Goal: Task Accomplishment & Management: Use online tool/utility

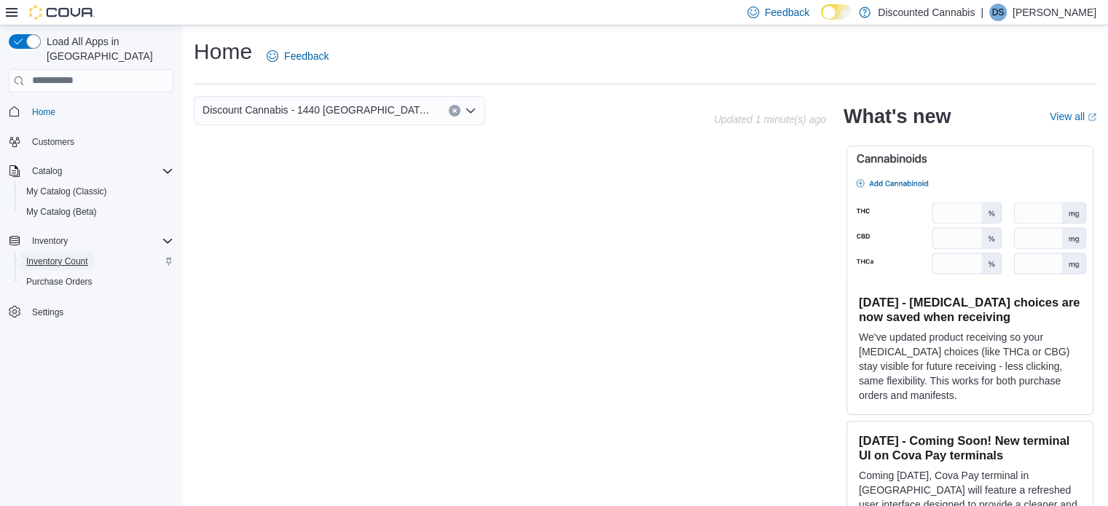
click at [68, 256] on span "Inventory Count" at bounding box center [57, 262] width 62 height 12
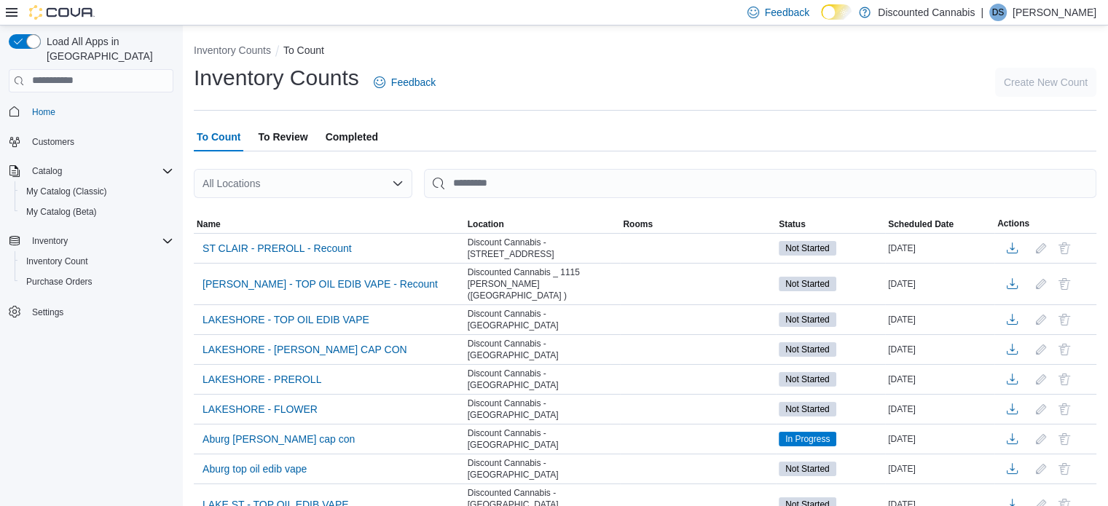
click at [366, 183] on div "All Locations" at bounding box center [303, 183] width 218 height 29
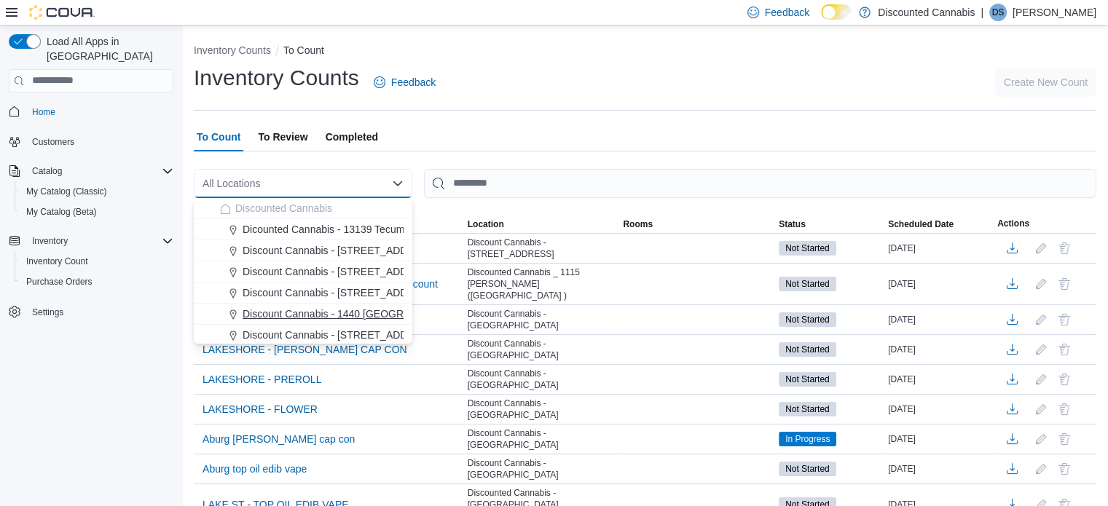
click at [362, 310] on span "Discount Cannabis - 1440 [GEOGRAPHIC_DATA] ( [GEOGRAPHIC_DATA] )" at bounding box center [415, 314] width 347 height 15
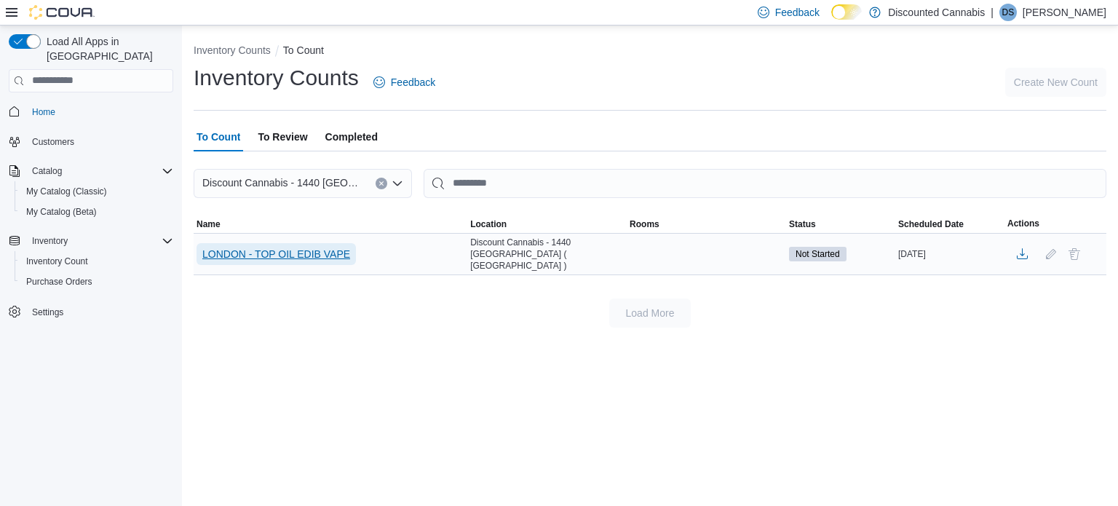
click at [304, 247] on span "LONDON - TOP OIL EDIB VAPE" at bounding box center [276, 254] width 148 height 15
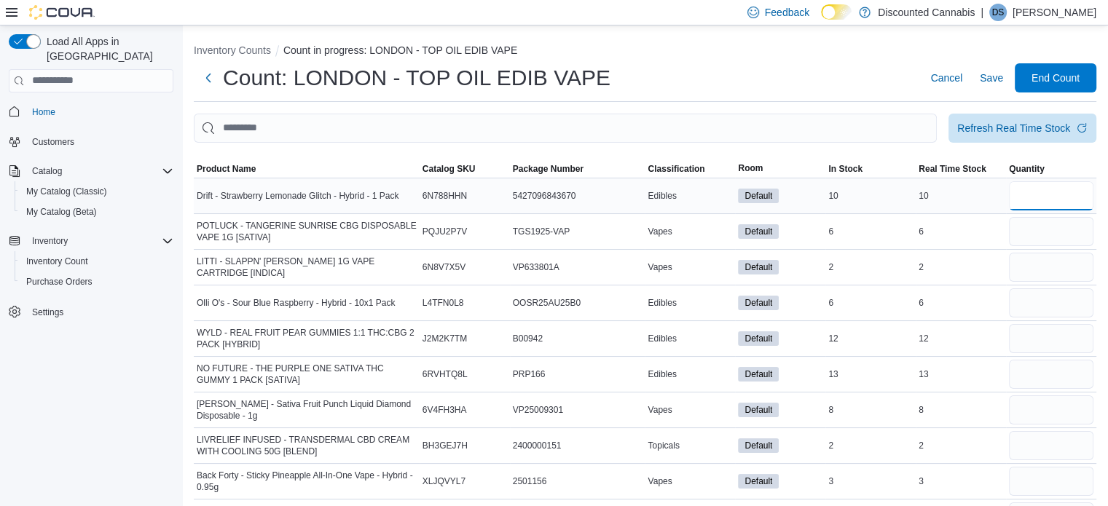
click at [1056, 192] on input "number" at bounding box center [1050, 195] width 84 height 29
type input "**"
type input "*"
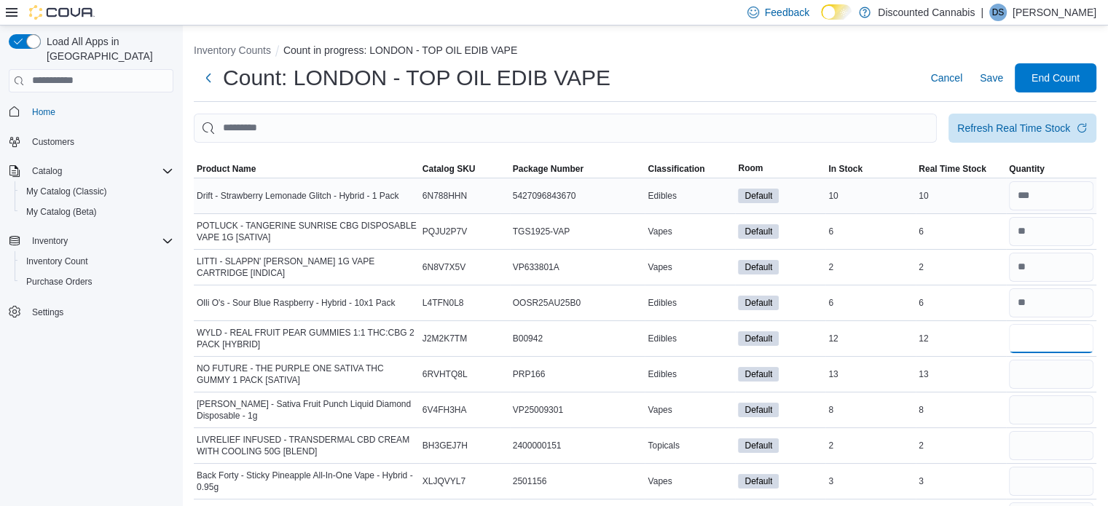
type input "**"
type input "*"
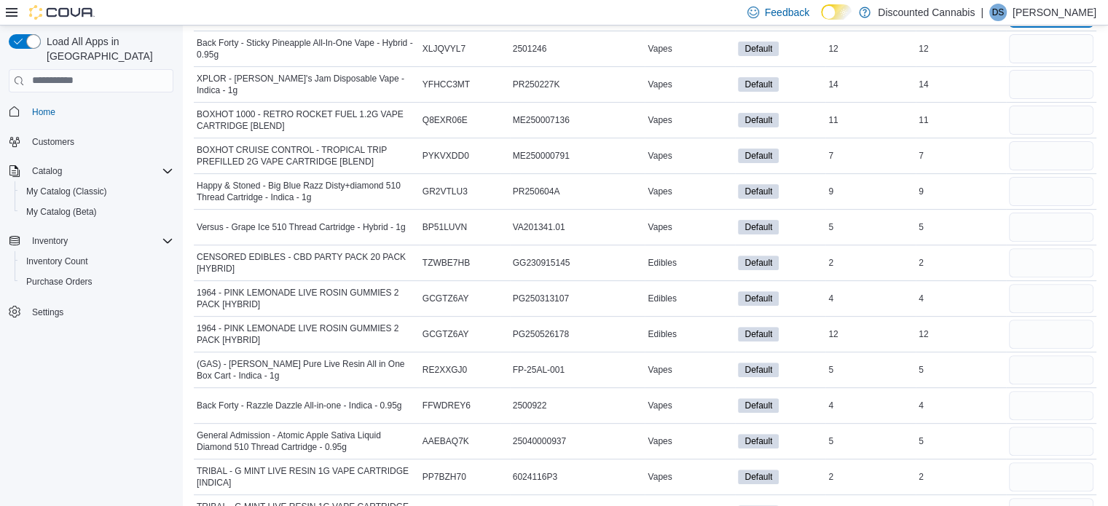
scroll to position [469, 0]
type input "*"
click at [1043, 54] on input "number" at bounding box center [1050, 47] width 84 height 29
type input "**"
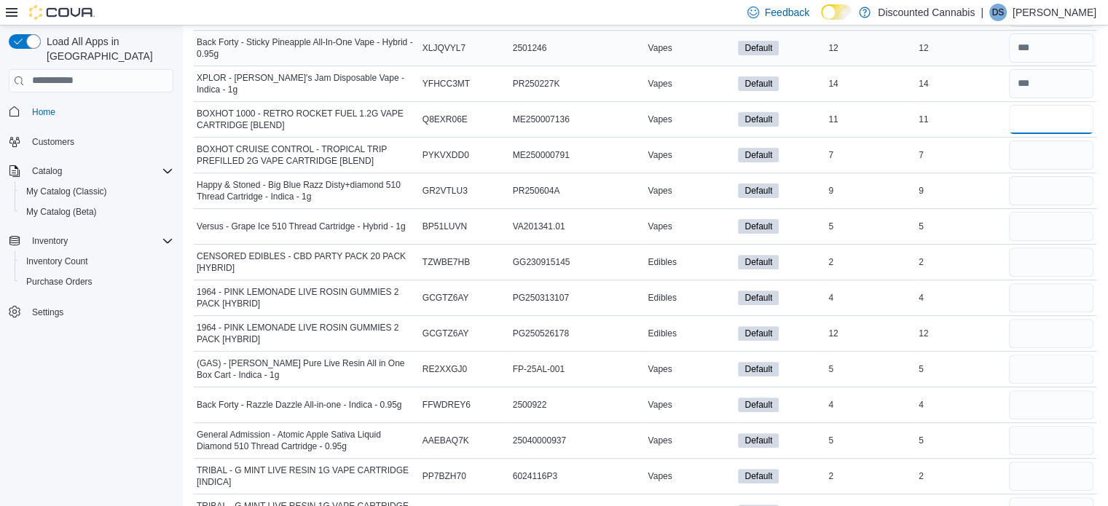
type input "**"
type input "*"
click at [1061, 215] on input "number" at bounding box center [1050, 226] width 84 height 29
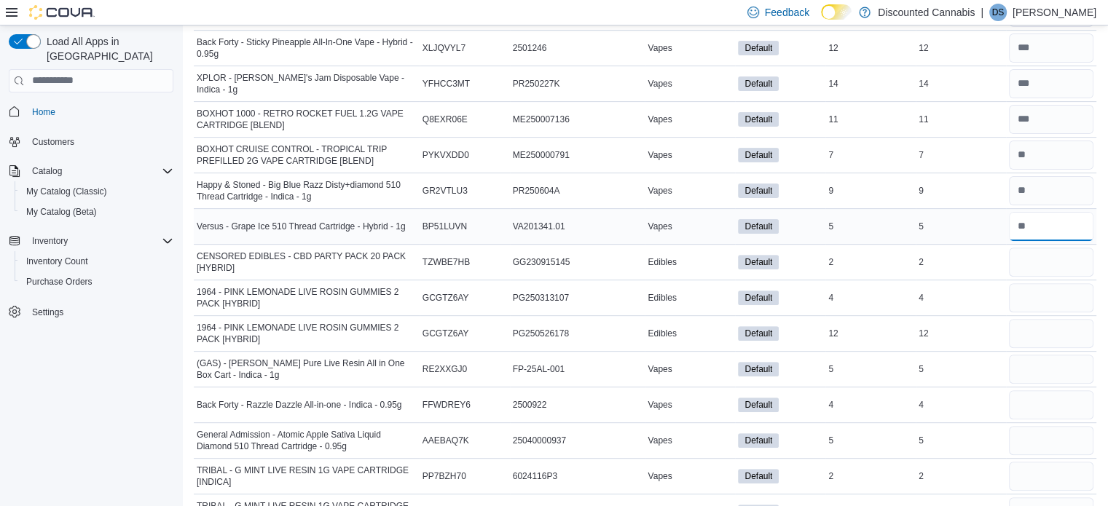
type input "*"
type input "**"
type input "*"
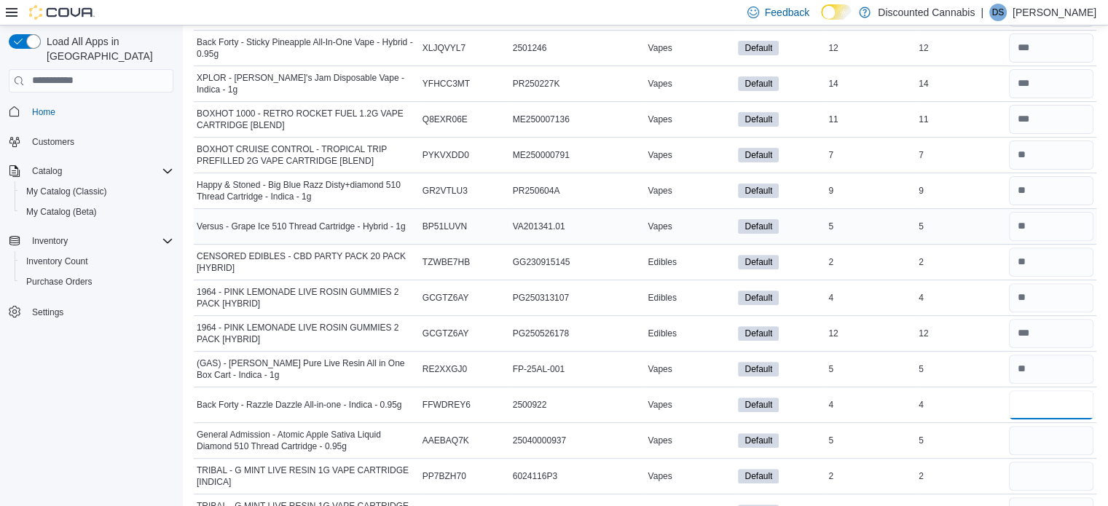
type input "*"
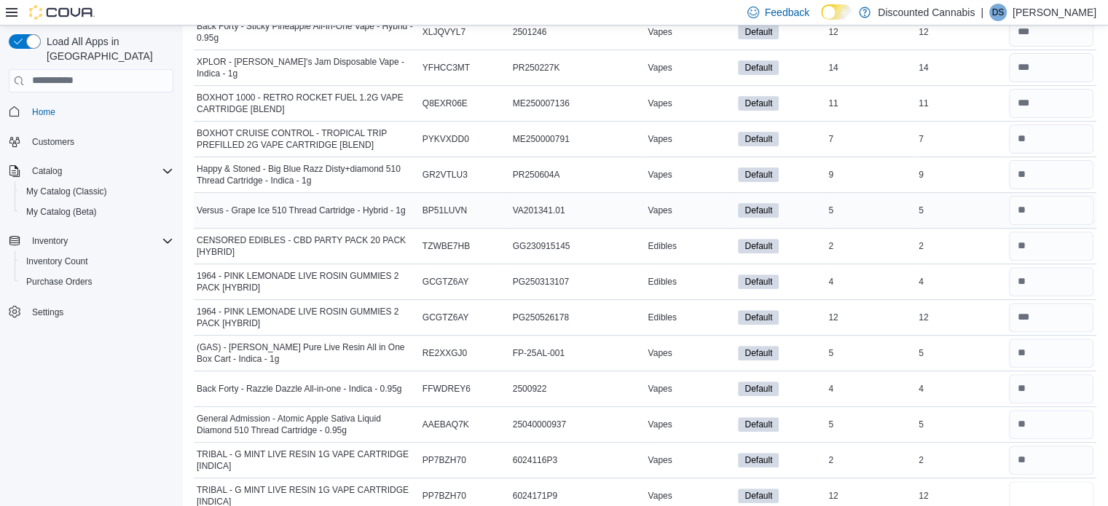
type input "**"
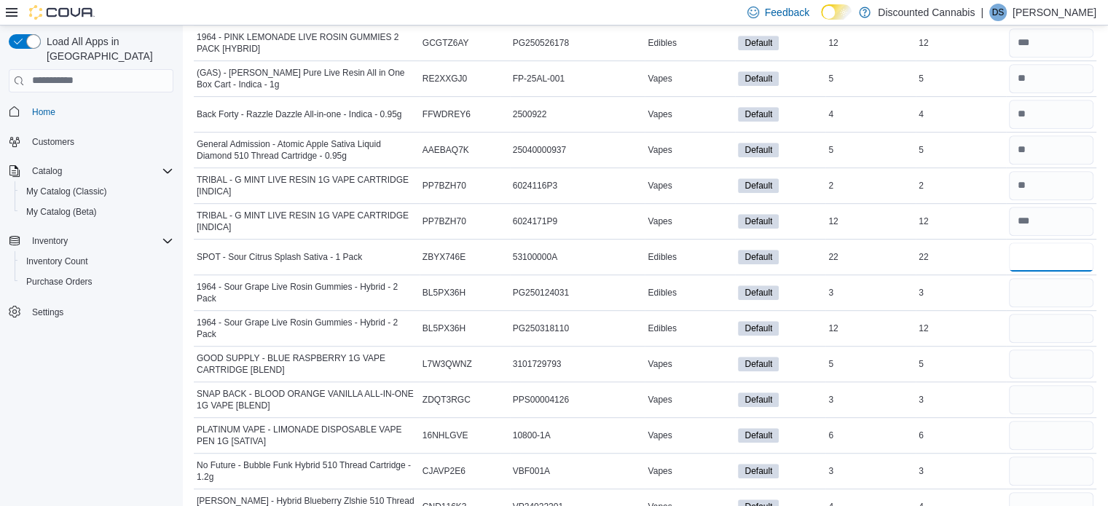
type input "**"
type input "*"
type input "**"
type input "*"
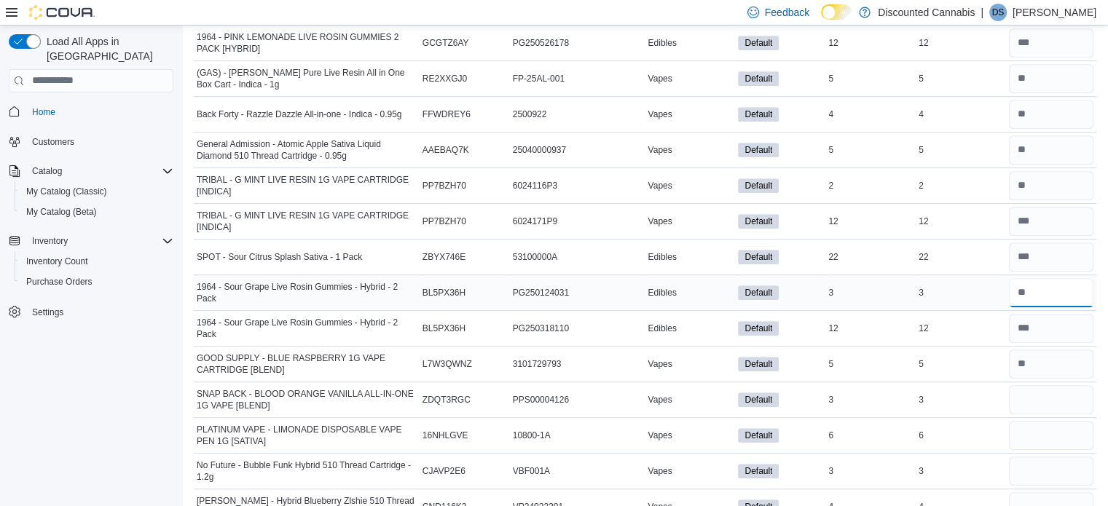
click at [1076, 286] on input "number" at bounding box center [1050, 292] width 84 height 29
type input "*"
click at [1051, 392] on input "number" at bounding box center [1050, 399] width 84 height 29
type input "*"
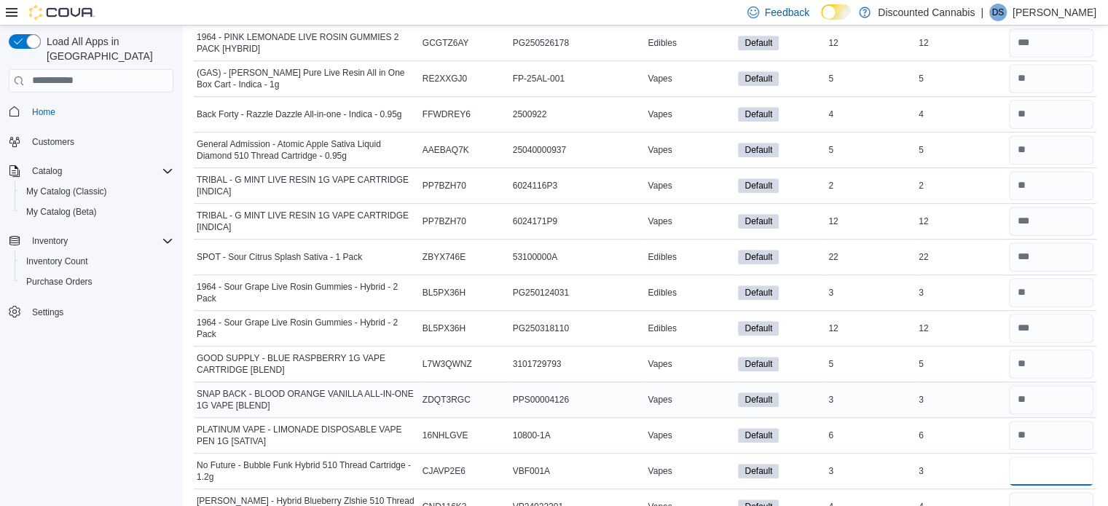
type input "*"
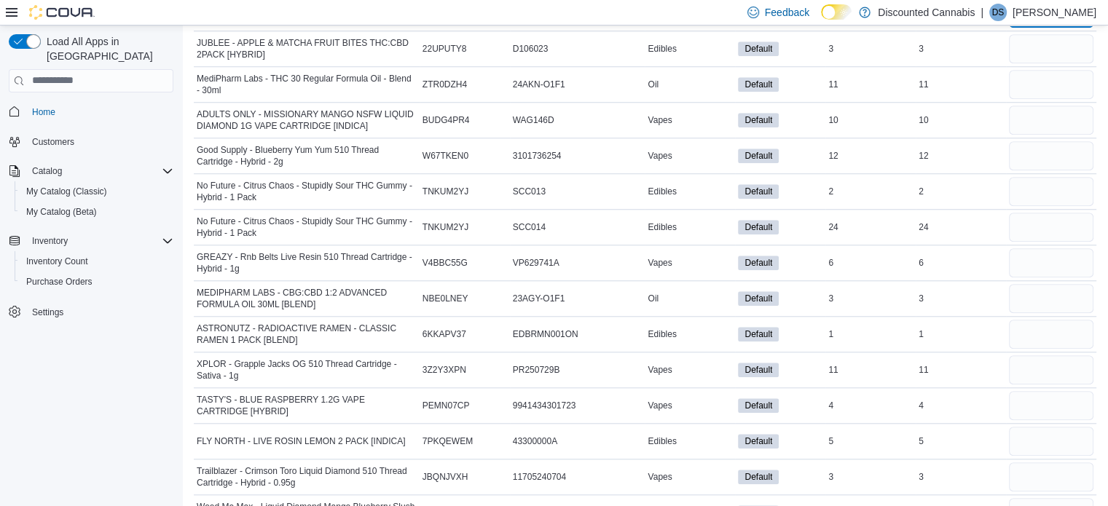
scroll to position [1255, 0]
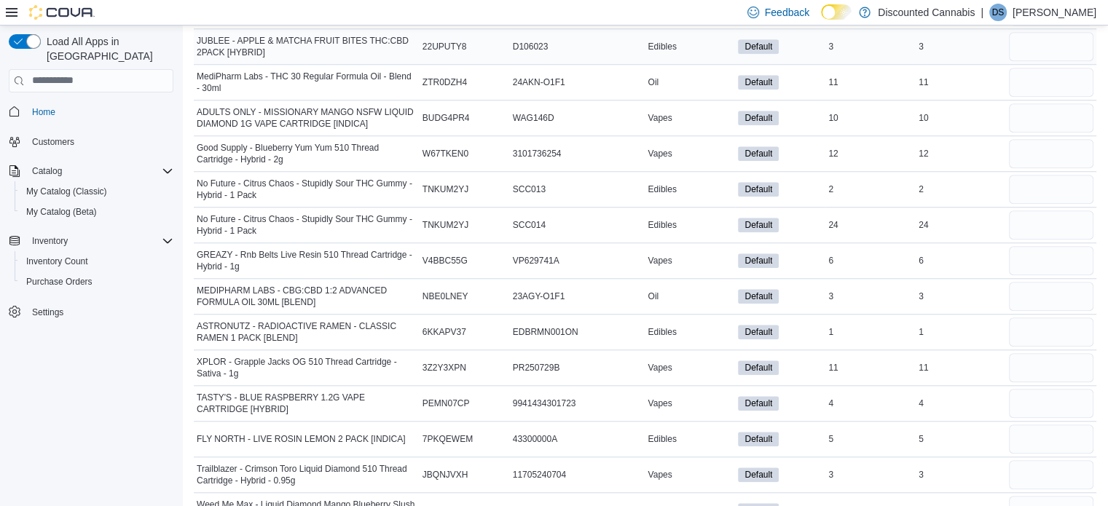
type input "*"
click at [1048, 38] on input "number" at bounding box center [1050, 46] width 84 height 29
type input "*"
type input "**"
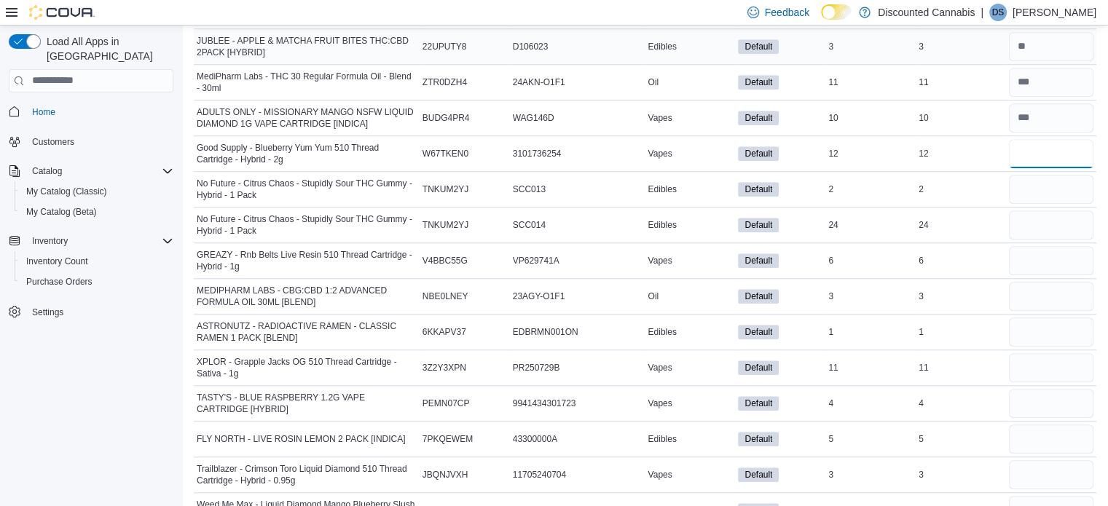
type input "**"
type input "*"
type input "**"
type input "*"
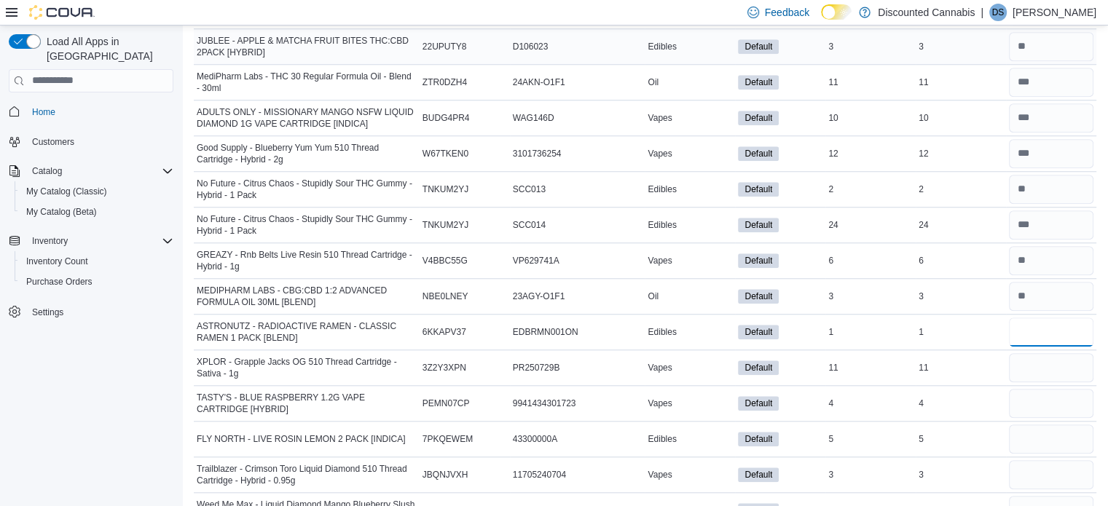
type input "*"
type input "**"
type input "*"
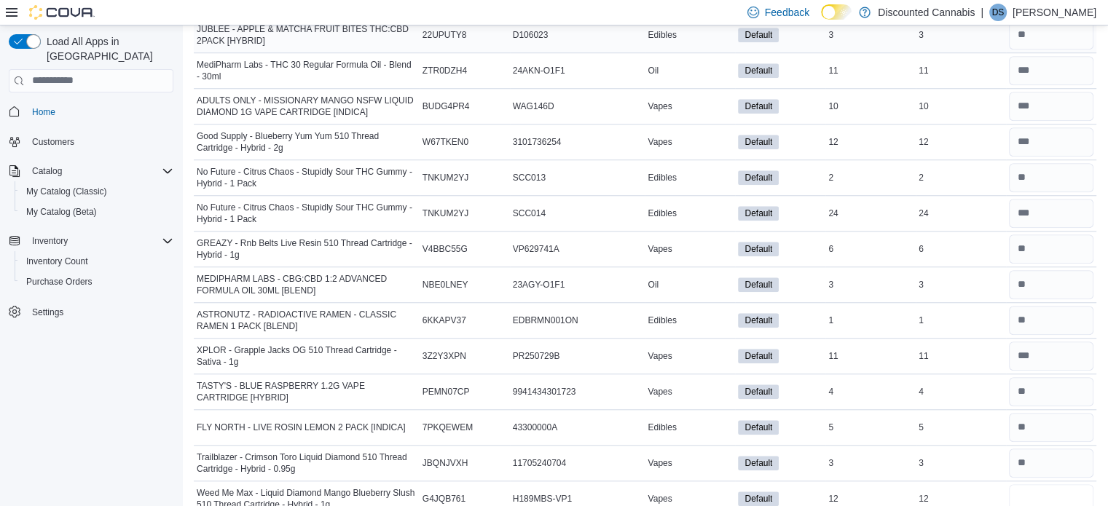
type input "**"
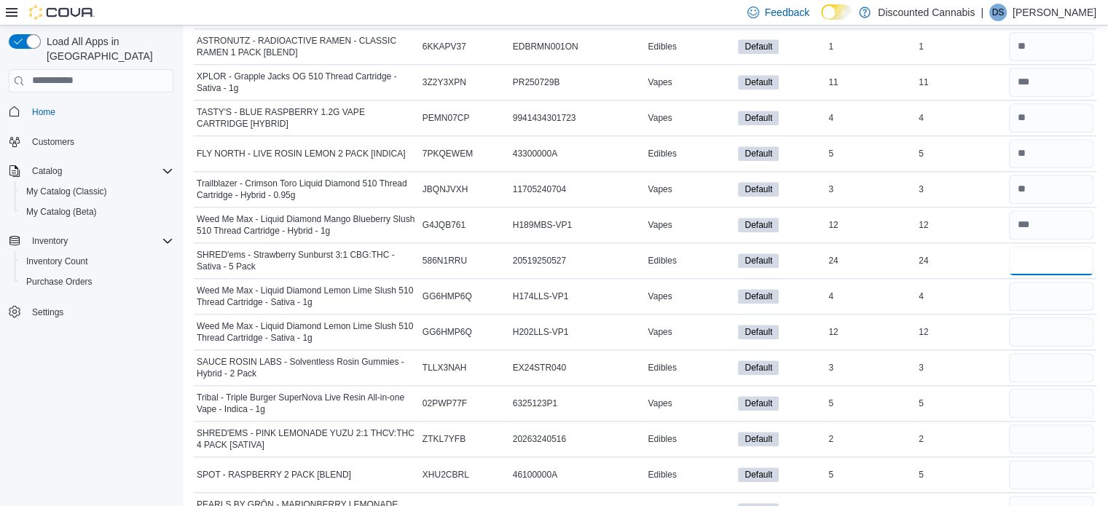
type input "**"
type input "*"
type input "**"
type input "*"
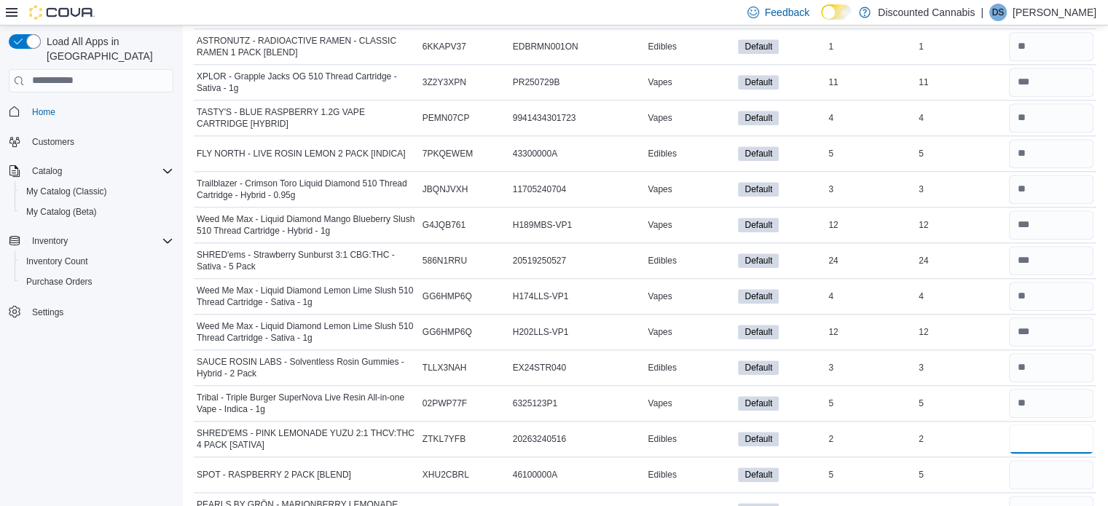
type input "*"
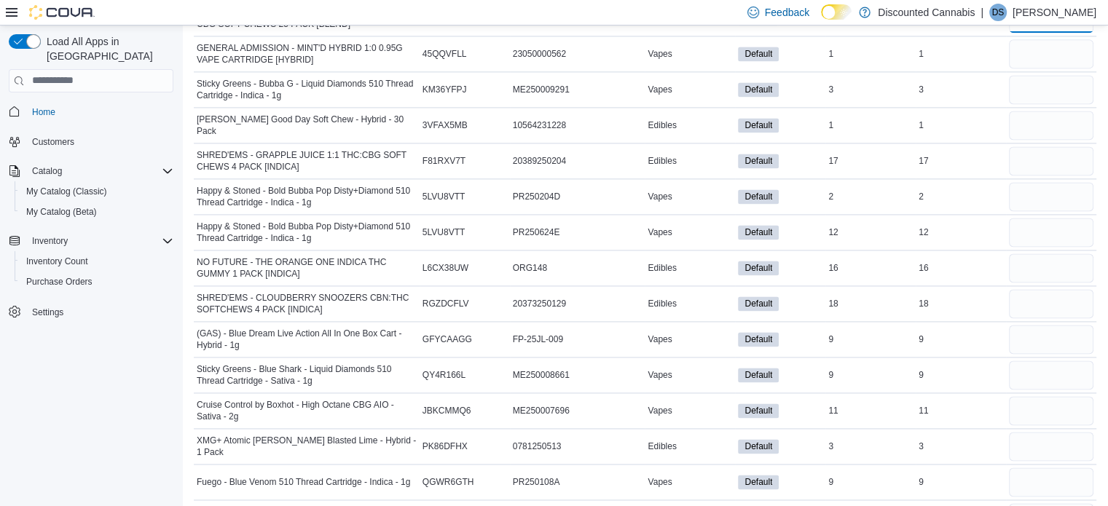
scroll to position [2034, 0]
type input "*"
click at [1049, 44] on input "number" at bounding box center [1050, 52] width 84 height 29
type input "*"
click at [1049, 44] on input "number" at bounding box center [1050, 52] width 84 height 29
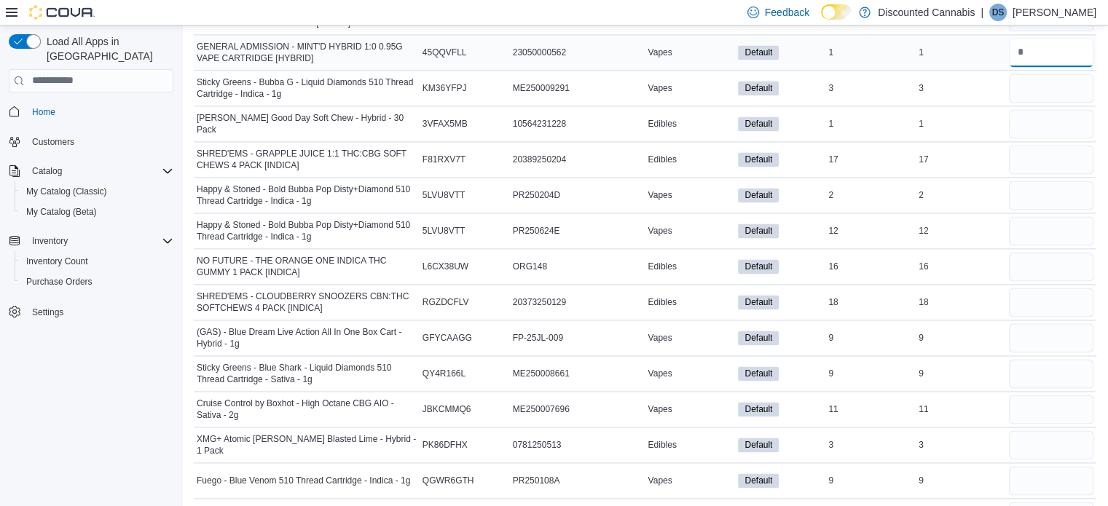
type input "*"
type input "**"
type input "*"
click at [1052, 40] on input "number" at bounding box center [1050, 52] width 84 height 29
type input "*"
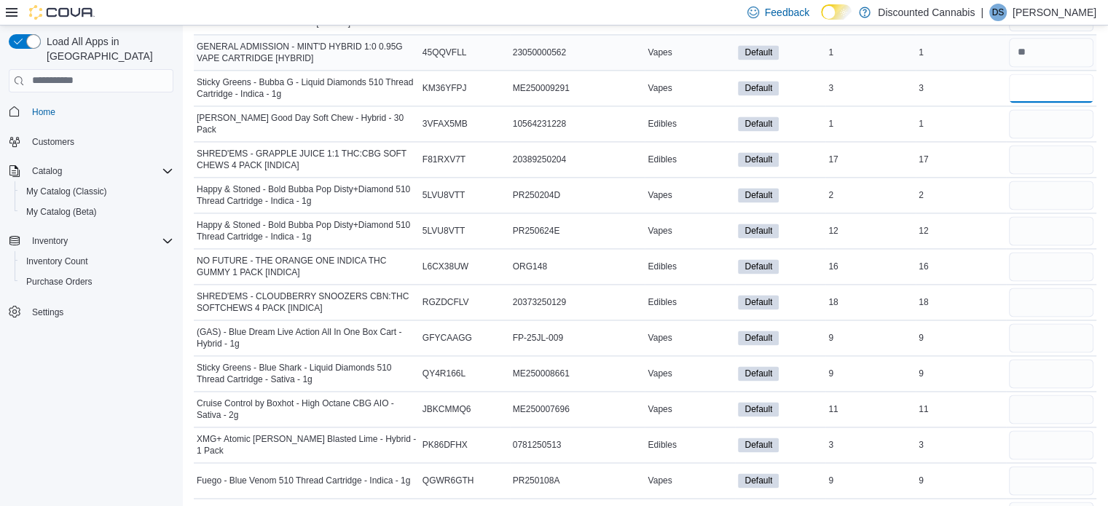
type input "*"
type input "**"
type input "*"
type input "**"
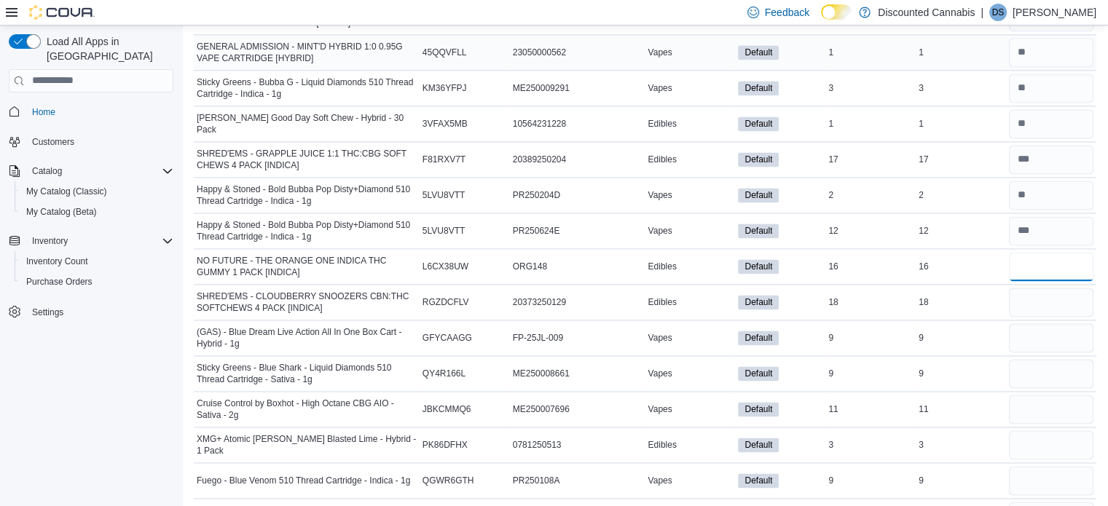
type input "**"
type input "*"
type input "**"
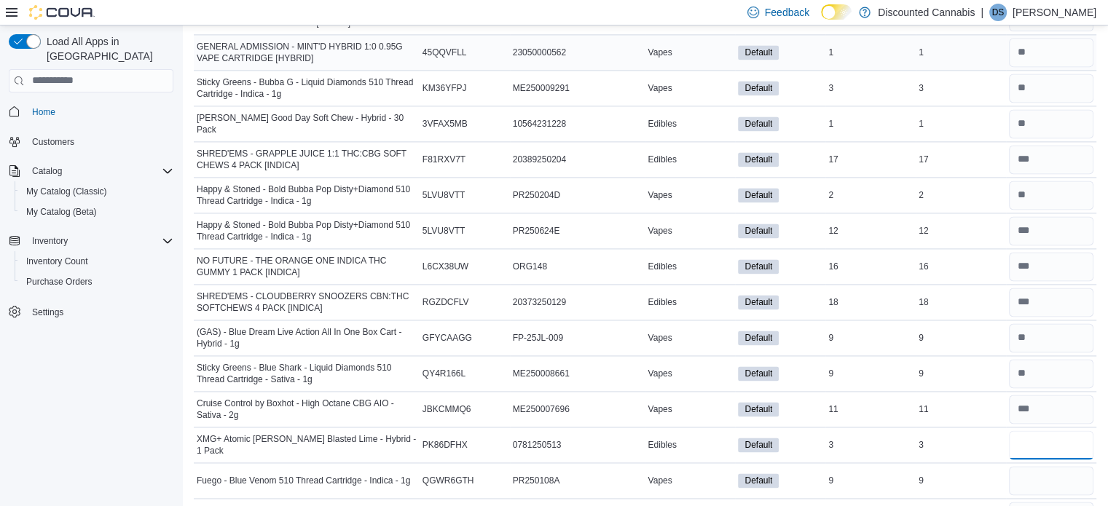
type input "*"
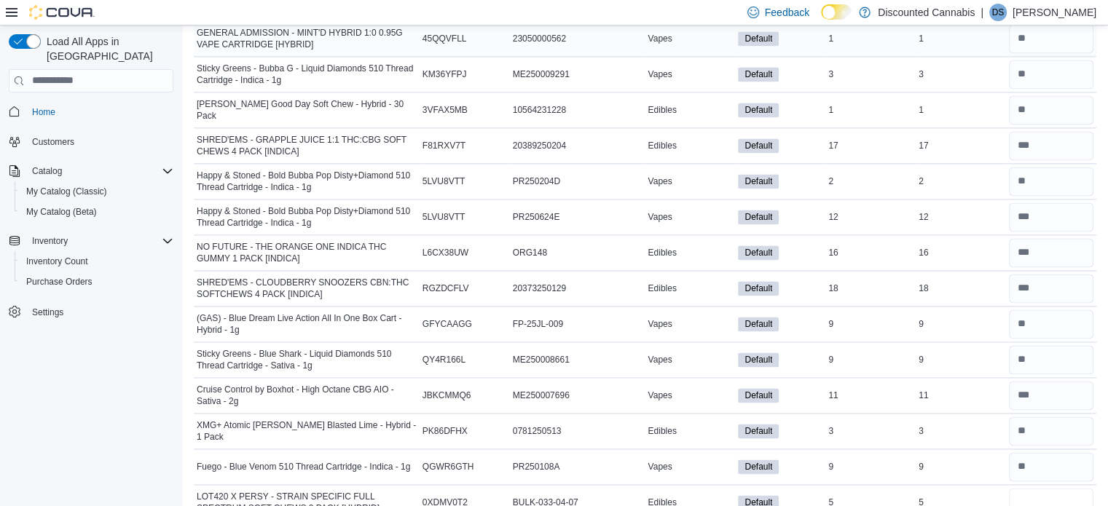
type input "*"
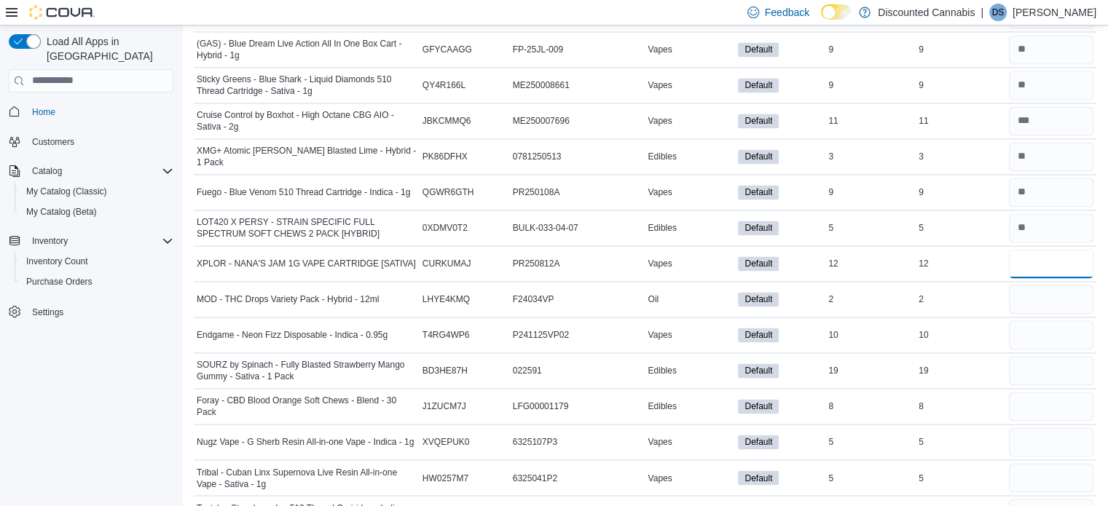
type input "**"
type input "*"
type input "**"
type input "*"
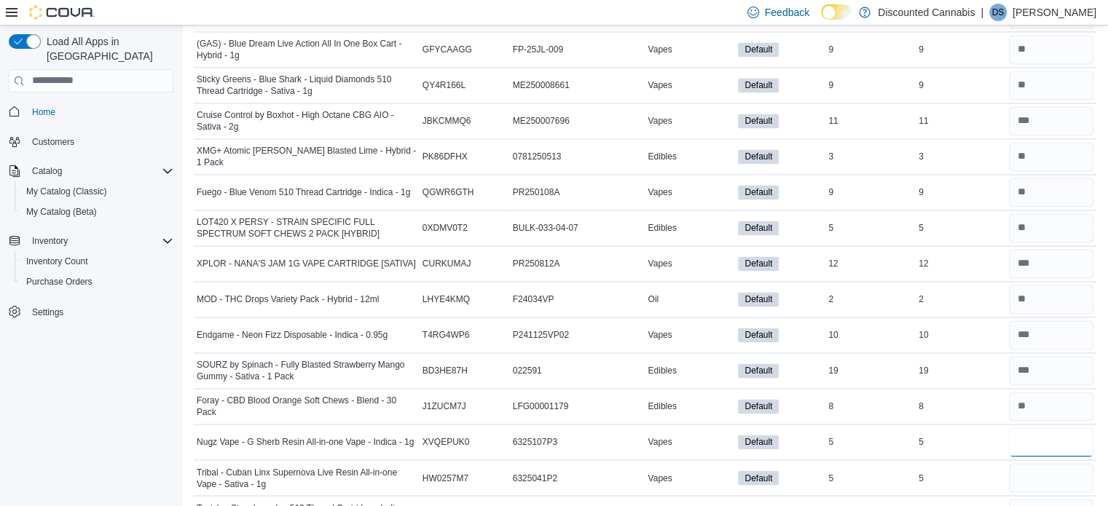
type input "*"
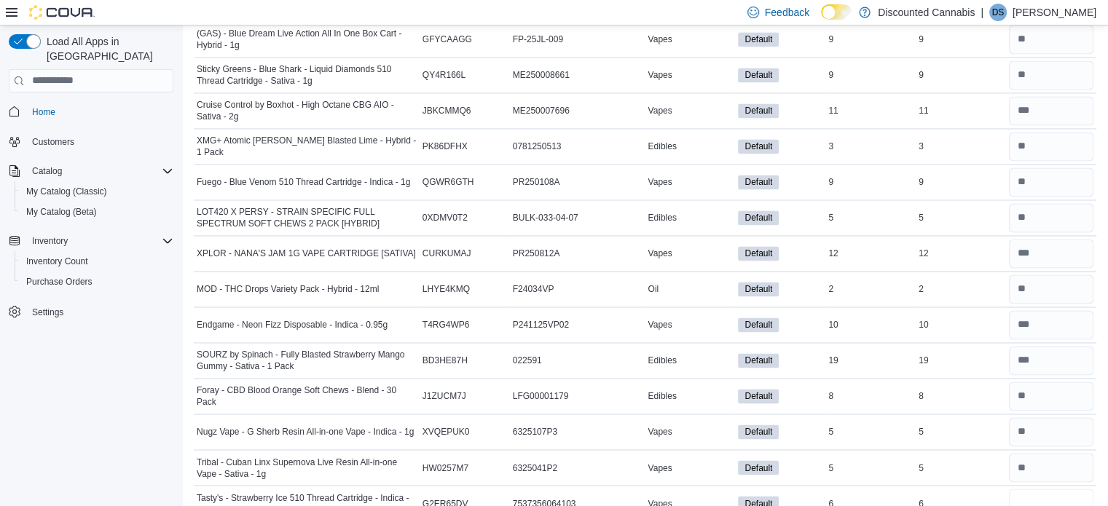
type input "*"
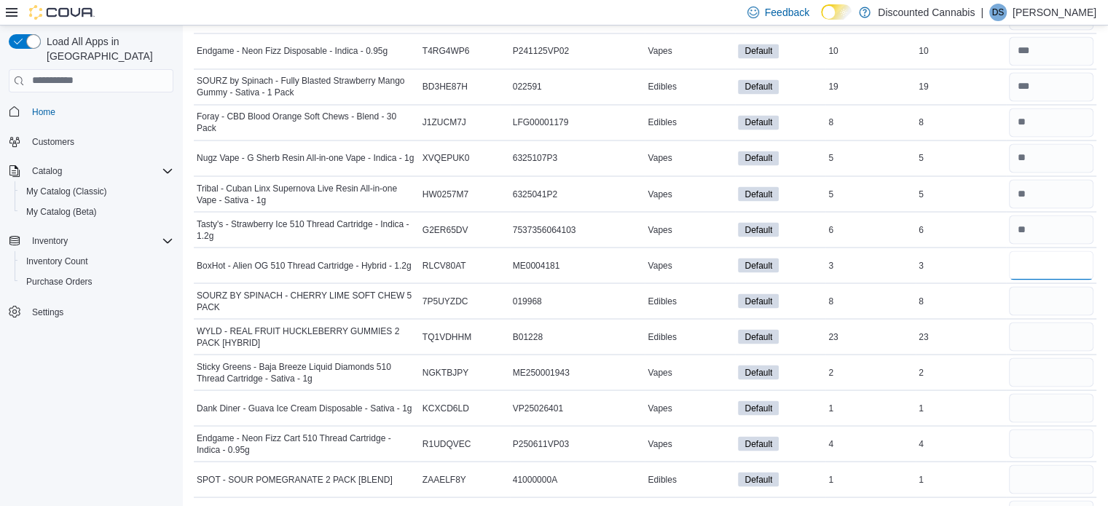
type input "*"
type input "**"
type input "*"
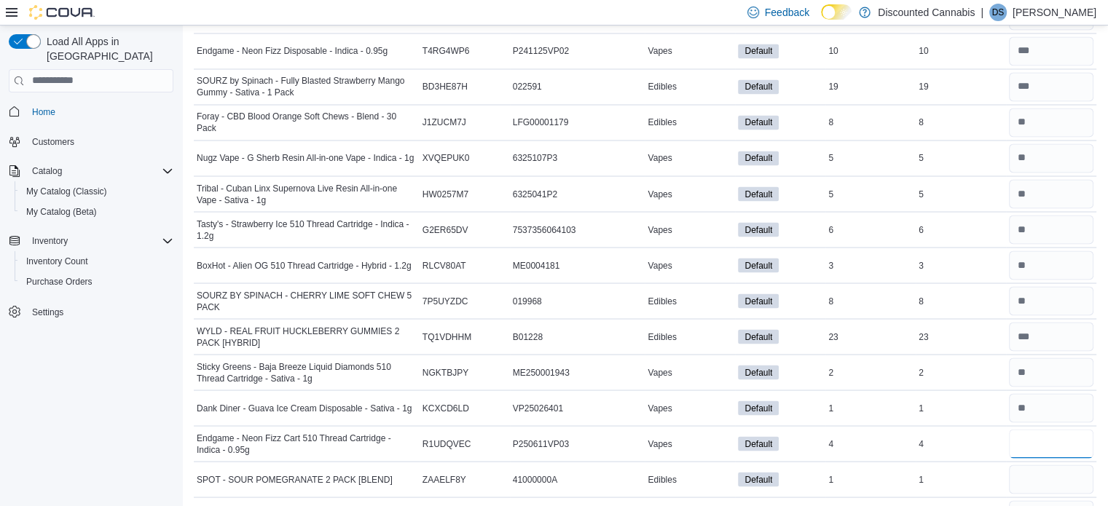
type input "*"
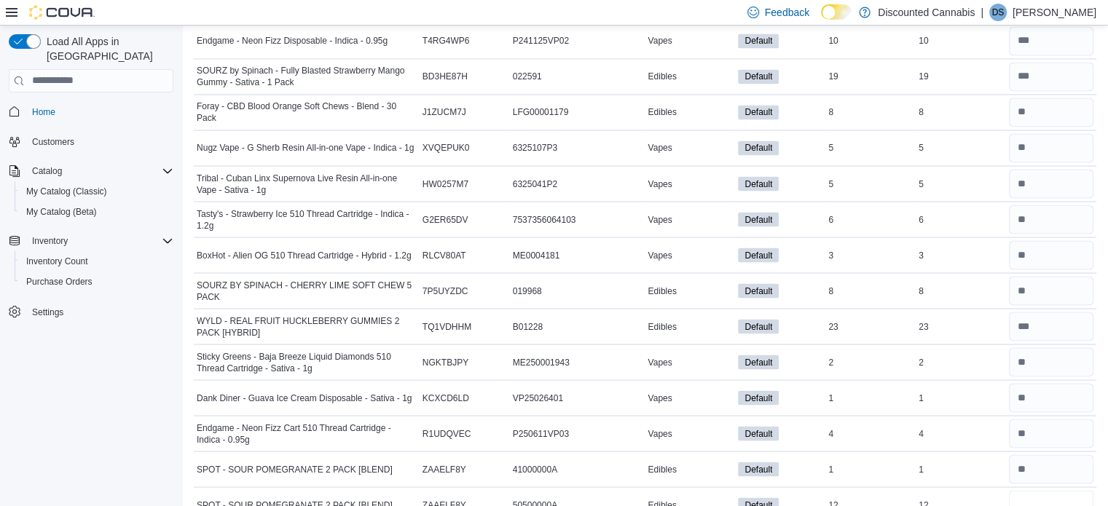
type input "**"
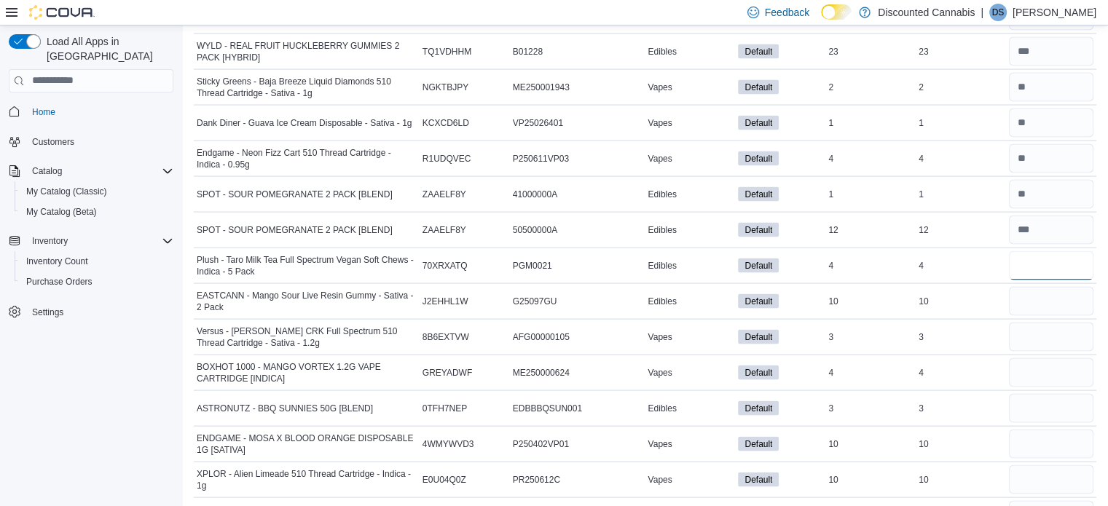
type input "*"
type input "**"
type input "*"
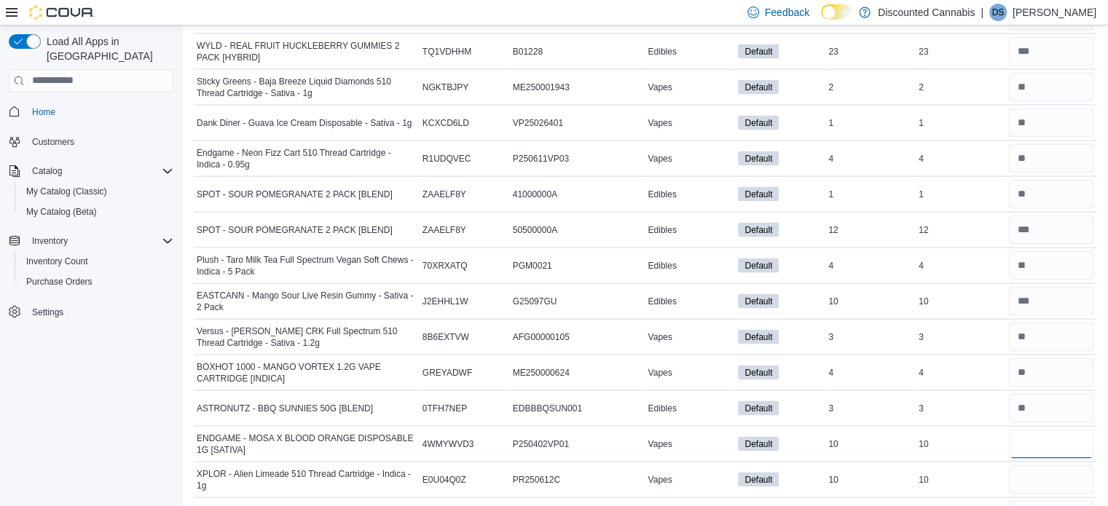
type input "**"
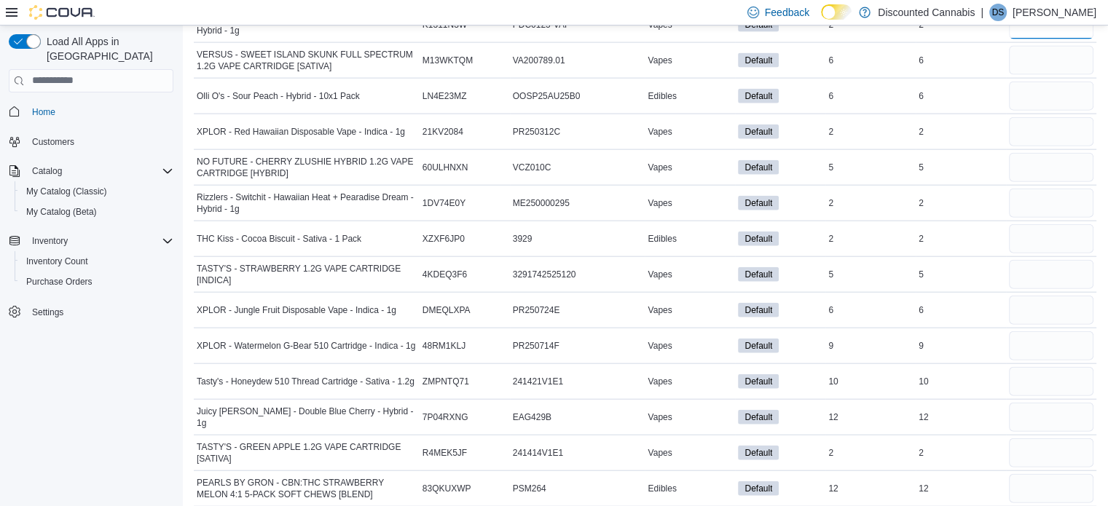
scroll to position [3384, 0]
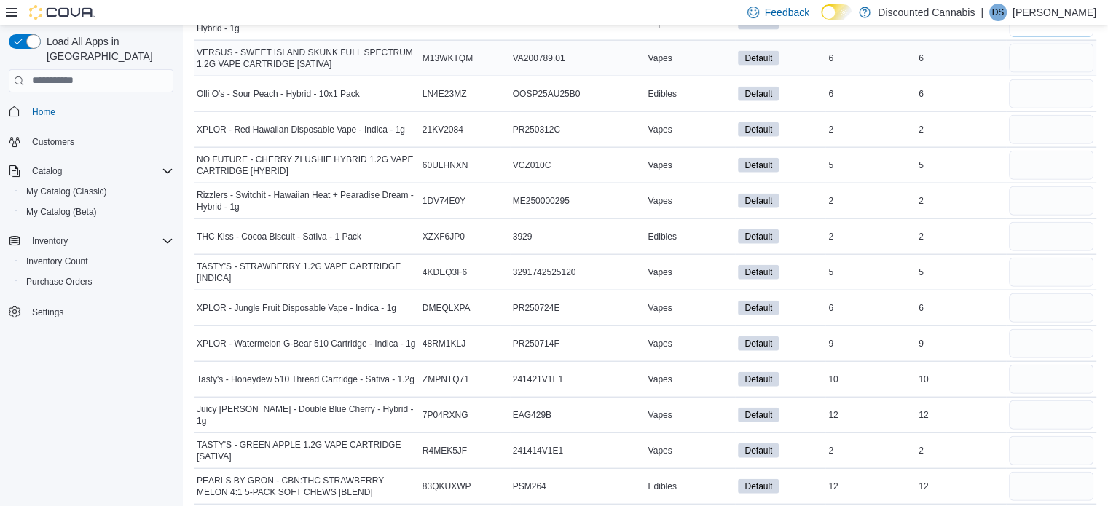
type input "*"
click at [1049, 58] on input "number" at bounding box center [1050, 58] width 84 height 29
type input "*"
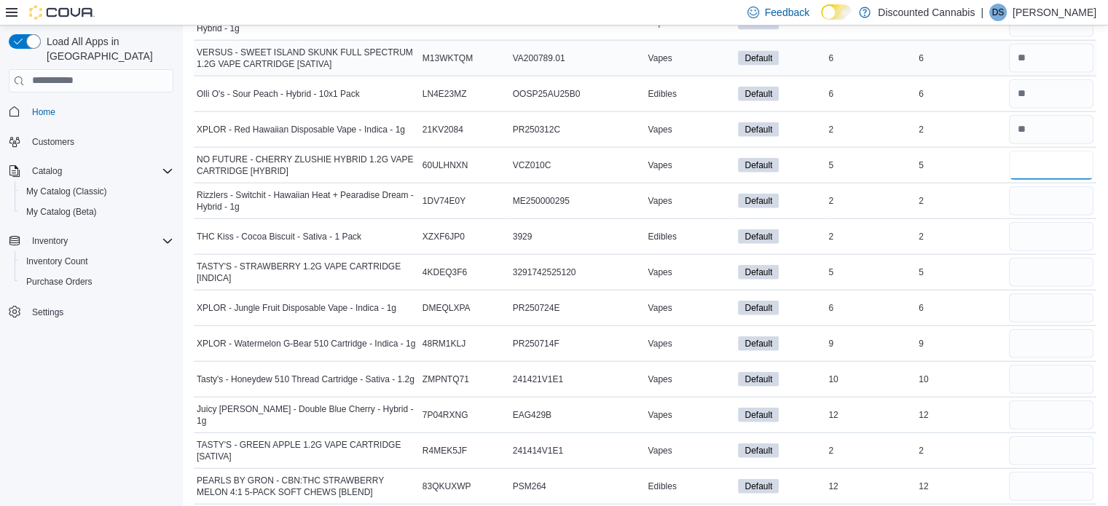
type input "*"
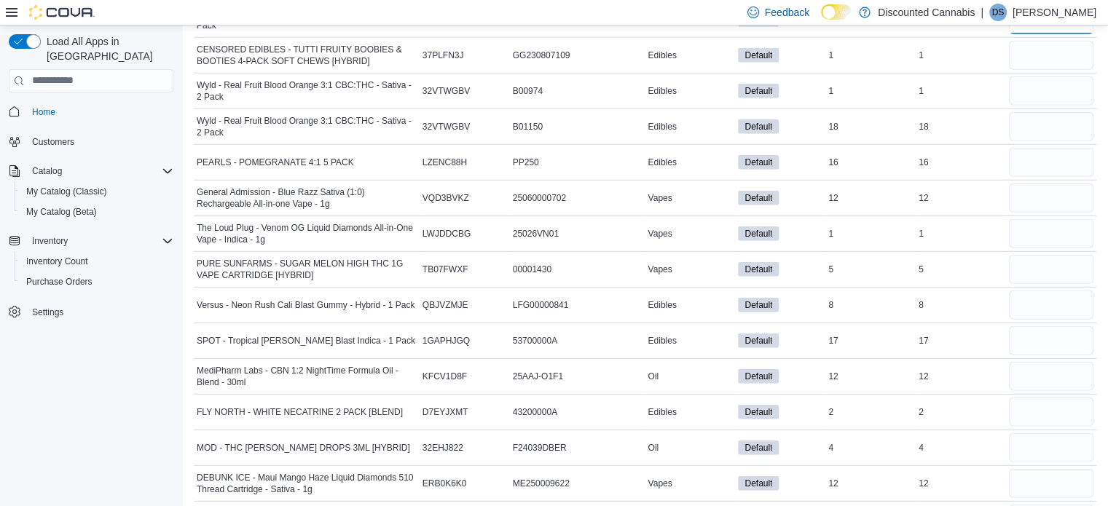
scroll to position [3993, 0]
click at [1040, 42] on input "number" at bounding box center [1050, 56] width 84 height 29
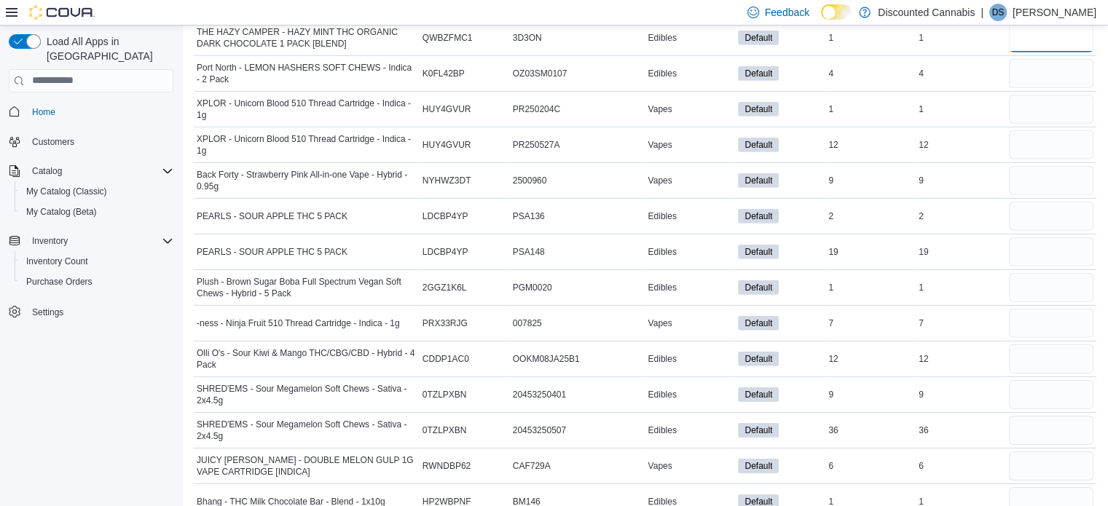
scroll to position [4481, 0]
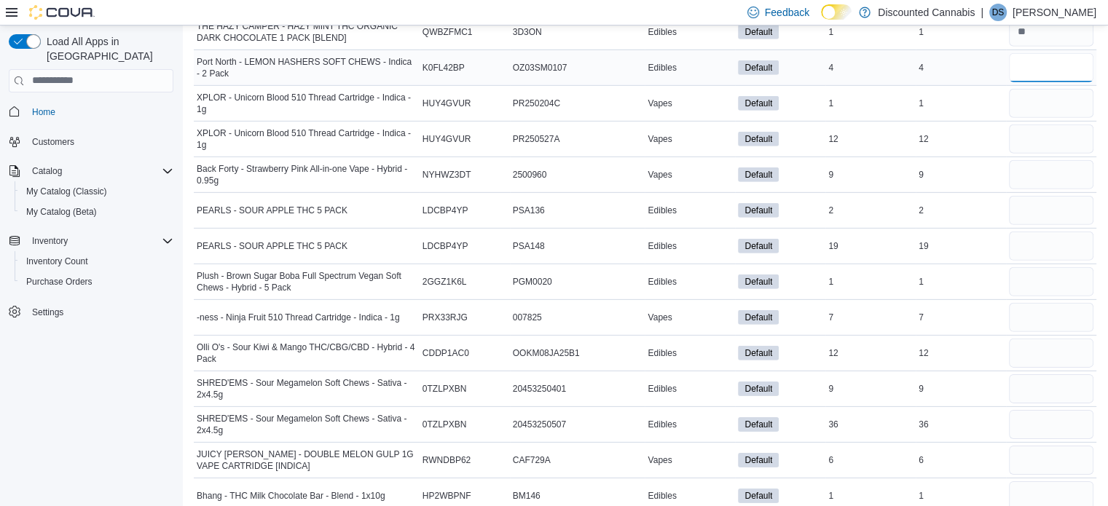
click at [1063, 58] on input "number" at bounding box center [1050, 67] width 84 height 29
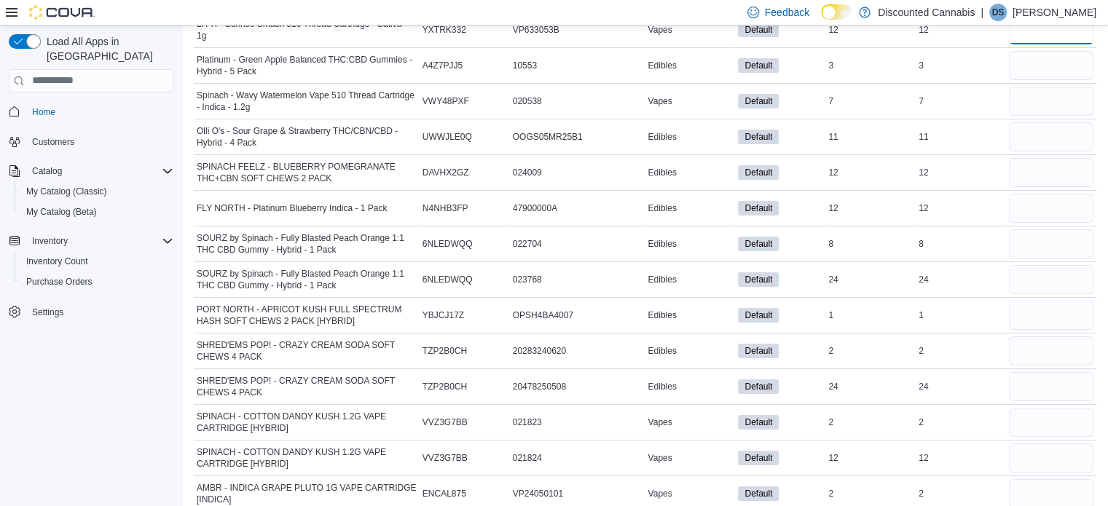
scroll to position [5555, 0]
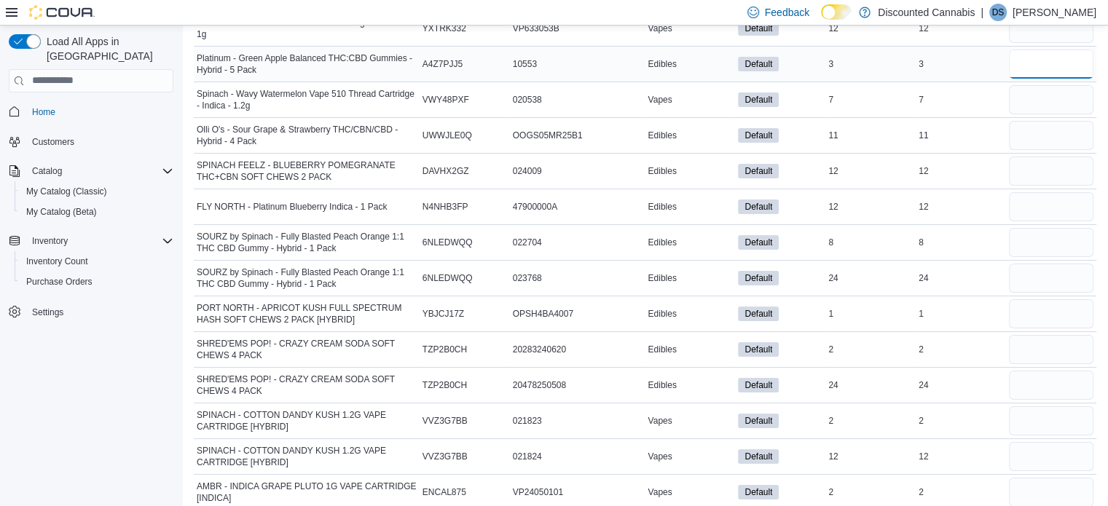
click at [1066, 50] on input "number" at bounding box center [1050, 64] width 84 height 29
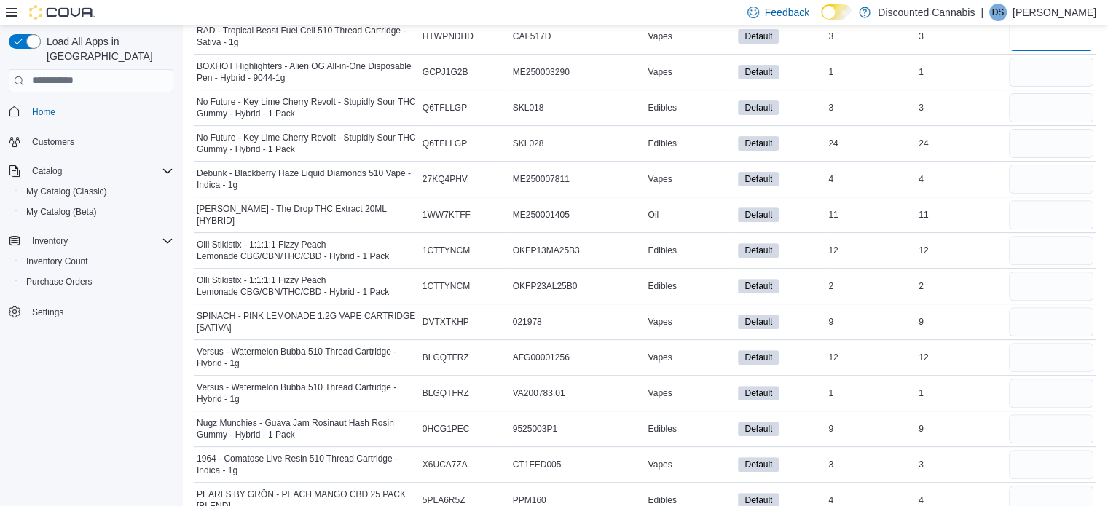
scroll to position [6047, 0]
click at [1047, 58] on input "number" at bounding box center [1050, 72] width 84 height 29
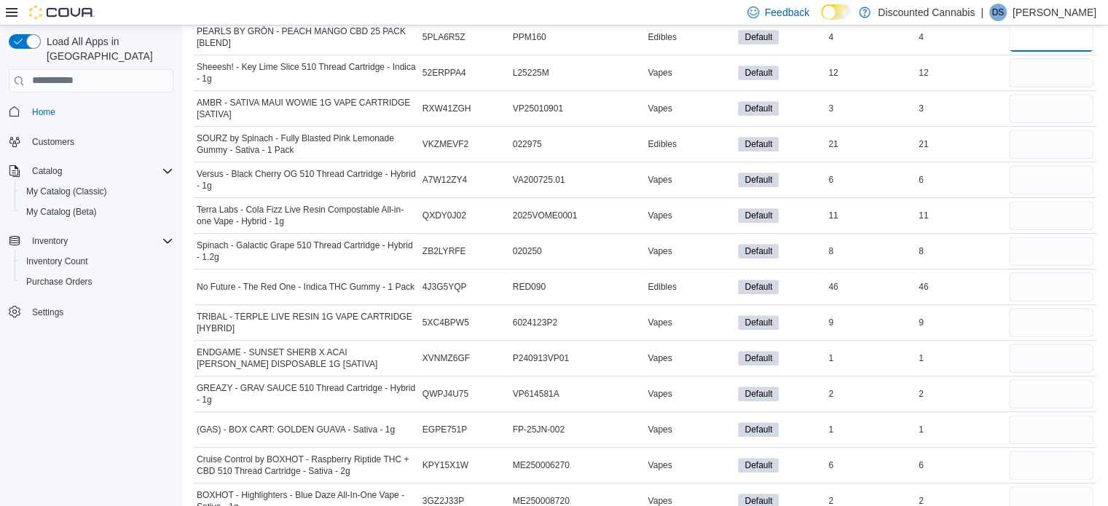
scroll to position [6510, 0]
click at [1033, 58] on input "number" at bounding box center [1050, 72] width 84 height 29
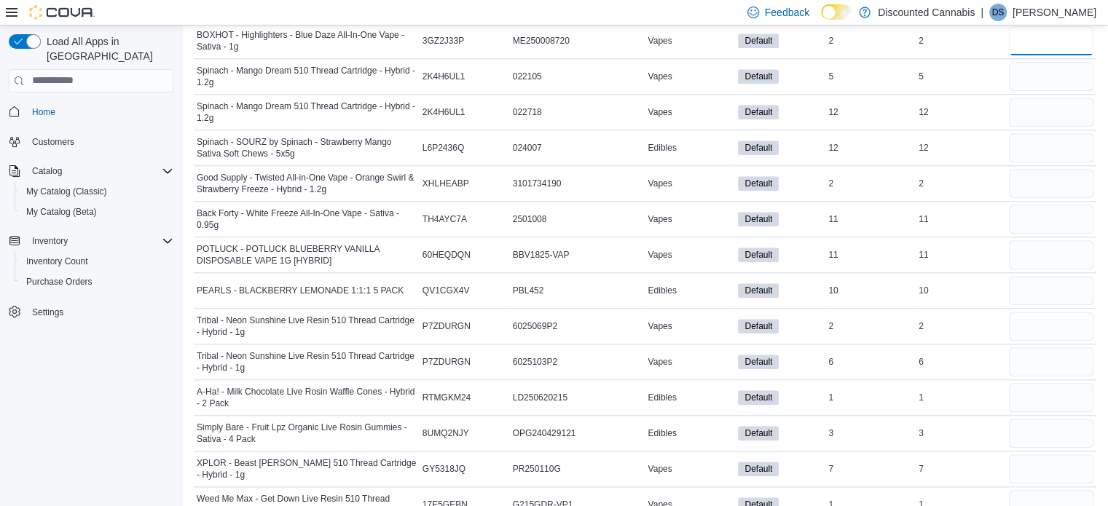
scroll to position [6970, 0]
click at [1050, 62] on input "number" at bounding box center [1050, 76] width 84 height 29
click at [1066, 383] on input "number" at bounding box center [1050, 397] width 84 height 29
click at [1053, 490] on input "number" at bounding box center [1050, 504] width 84 height 29
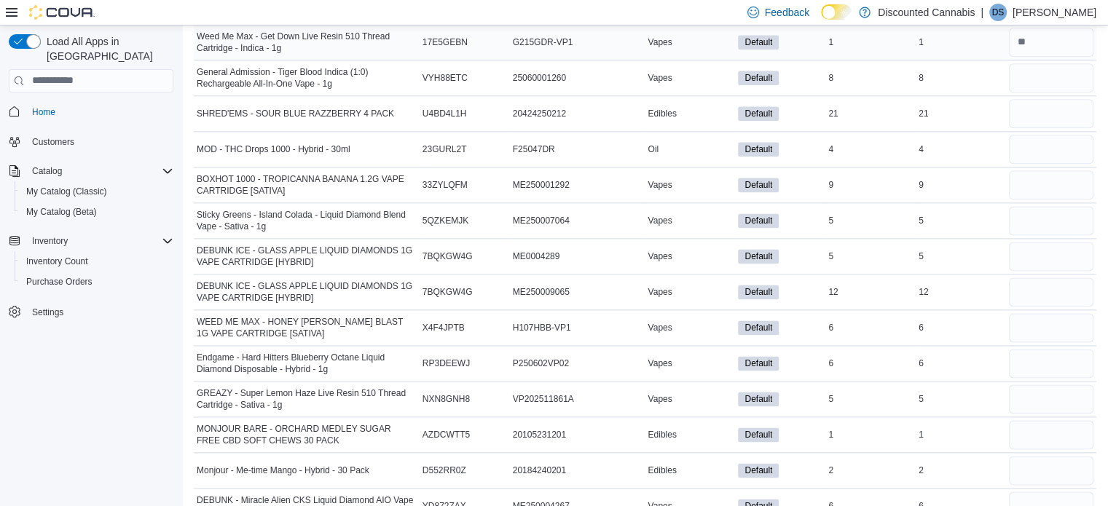
scroll to position [7433, 0]
click at [1049, 63] on input "number" at bounding box center [1050, 77] width 84 height 29
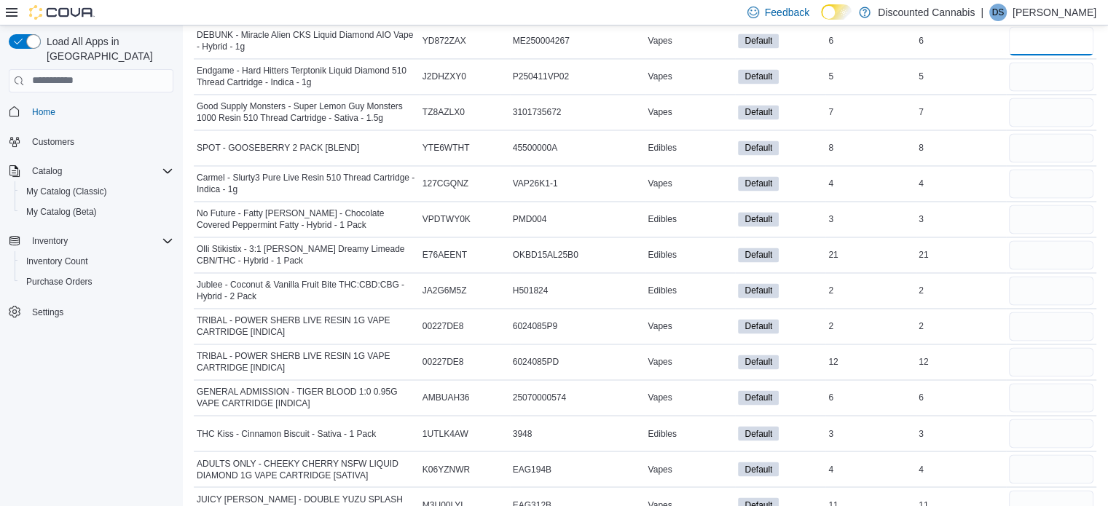
scroll to position [7889, 0]
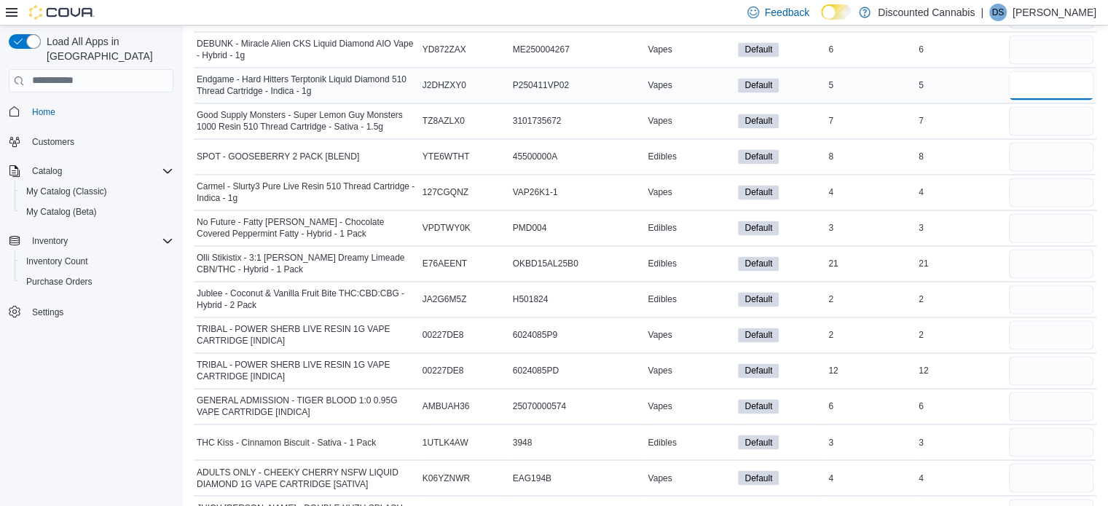
click at [1034, 71] on input "number" at bounding box center [1050, 85] width 84 height 29
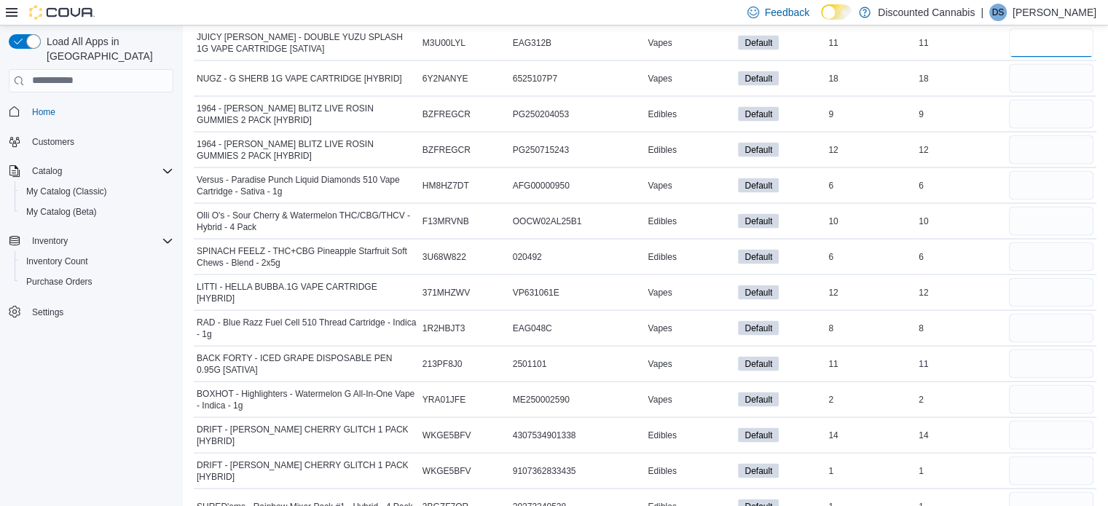
scroll to position [8359, 0]
click at [1053, 64] on input "number" at bounding box center [1050, 78] width 84 height 29
click at [1089, 421] on input "number" at bounding box center [1050, 435] width 84 height 29
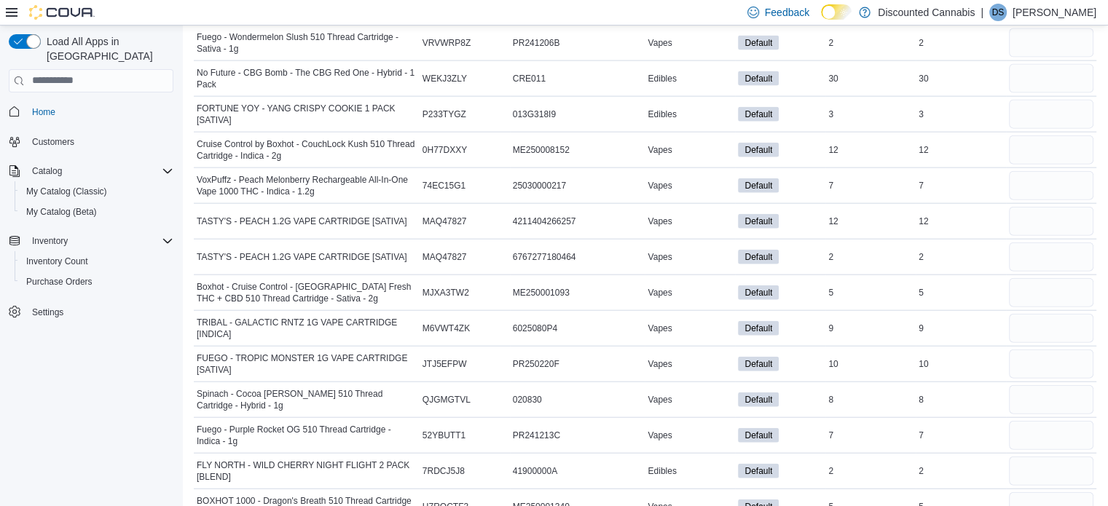
scroll to position [8894, 0]
click at [1063, 65] on input "number" at bounding box center [1050, 79] width 84 height 29
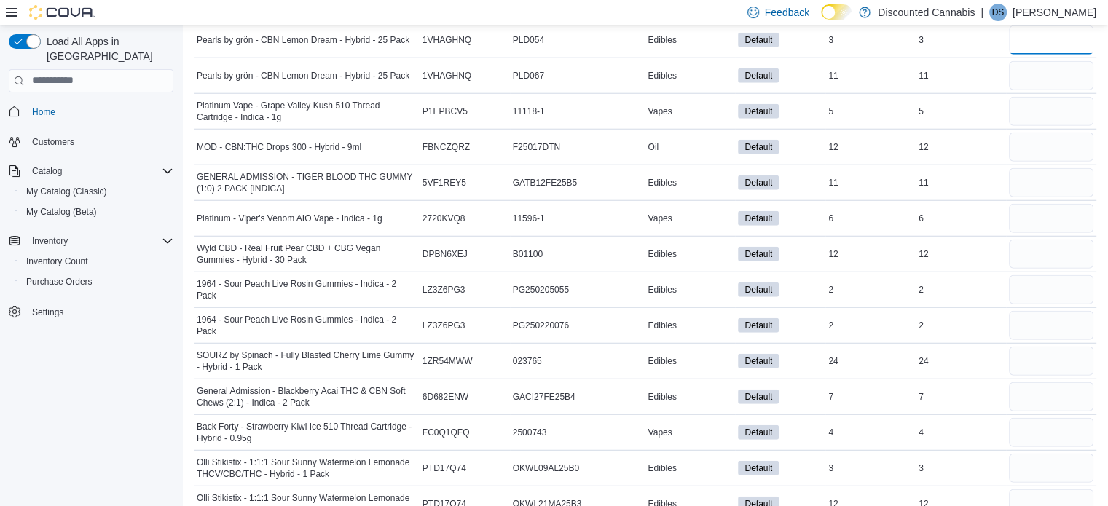
scroll to position [9396, 0]
click at [1045, 62] on input "number" at bounding box center [1050, 76] width 84 height 29
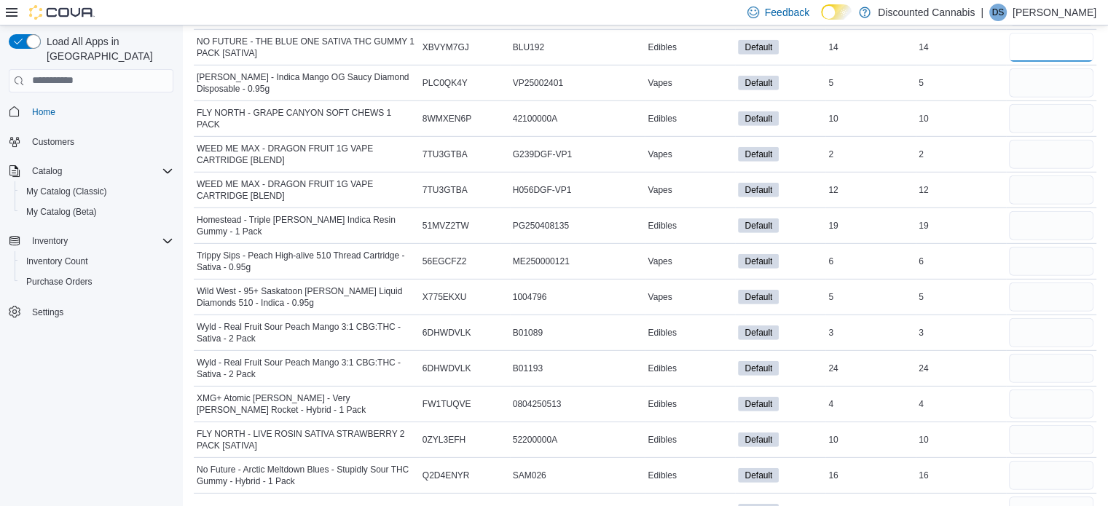
scroll to position [9888, 0]
click at [1047, 69] on input "number" at bounding box center [1050, 83] width 84 height 29
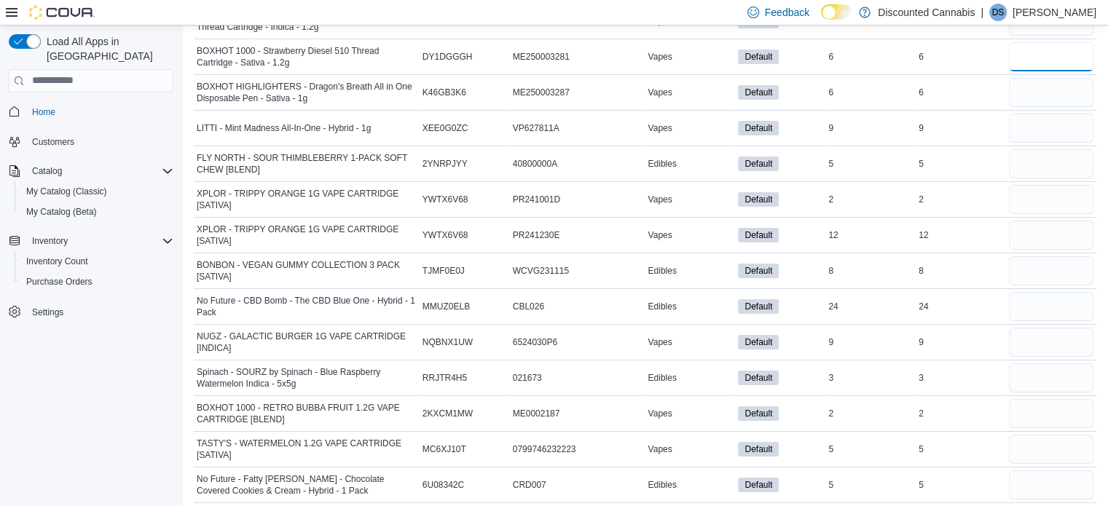
scroll to position [10844, 0]
click at [1046, 77] on input "number" at bounding box center [1050, 91] width 84 height 29
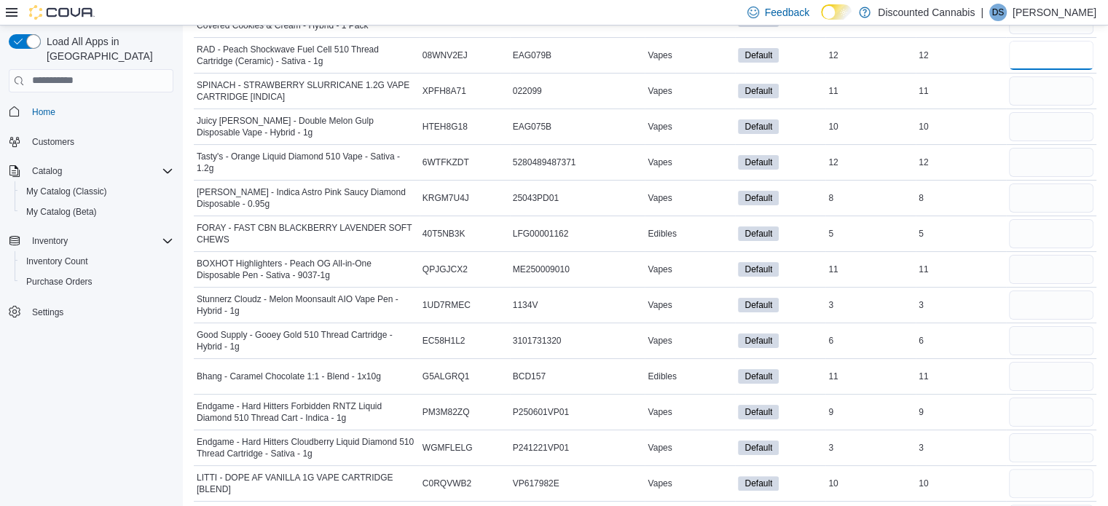
scroll to position [11309, 0]
click at [1043, 76] on input "number" at bounding box center [1050, 90] width 84 height 29
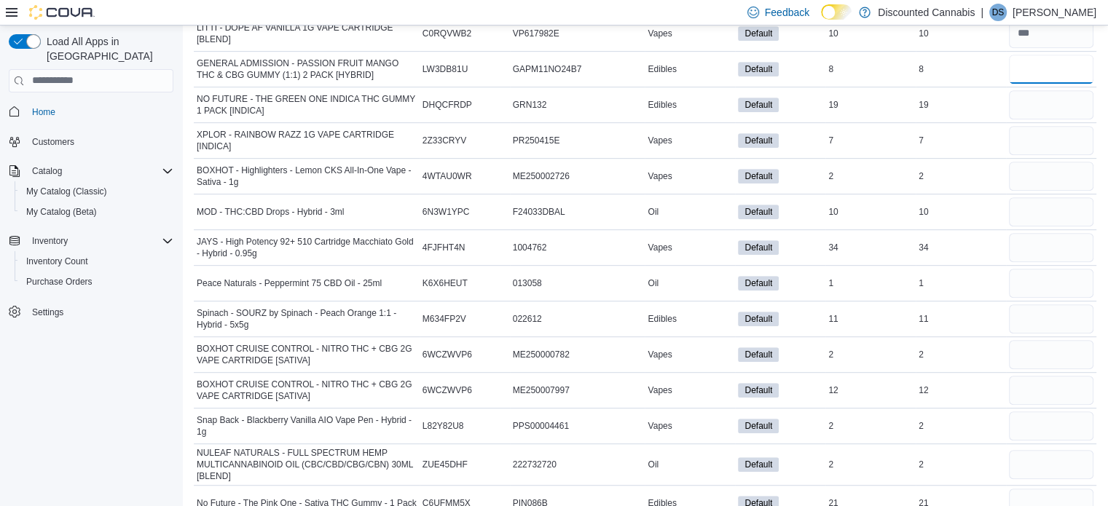
scroll to position [11774, 0]
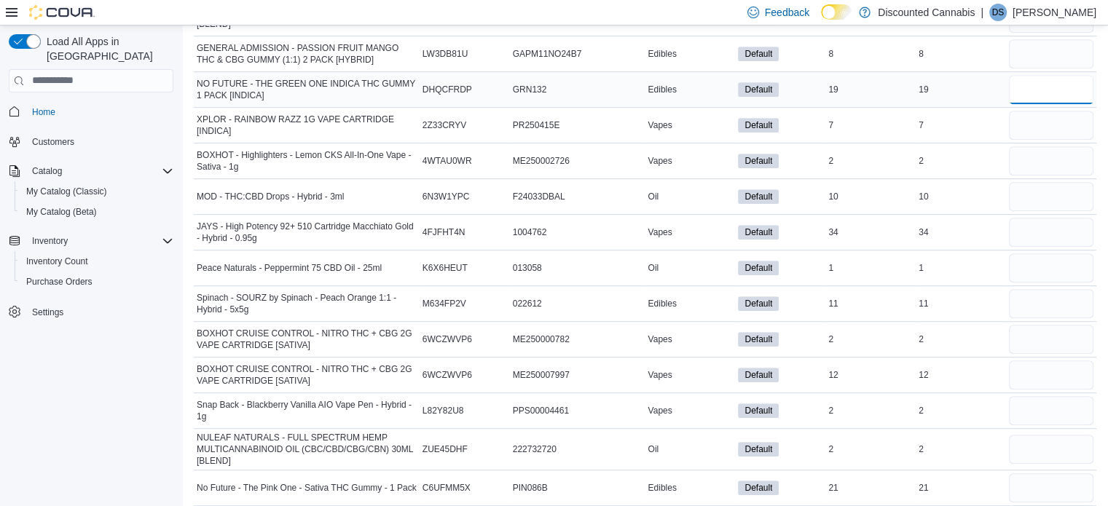
click at [1037, 75] on input "number" at bounding box center [1050, 89] width 84 height 29
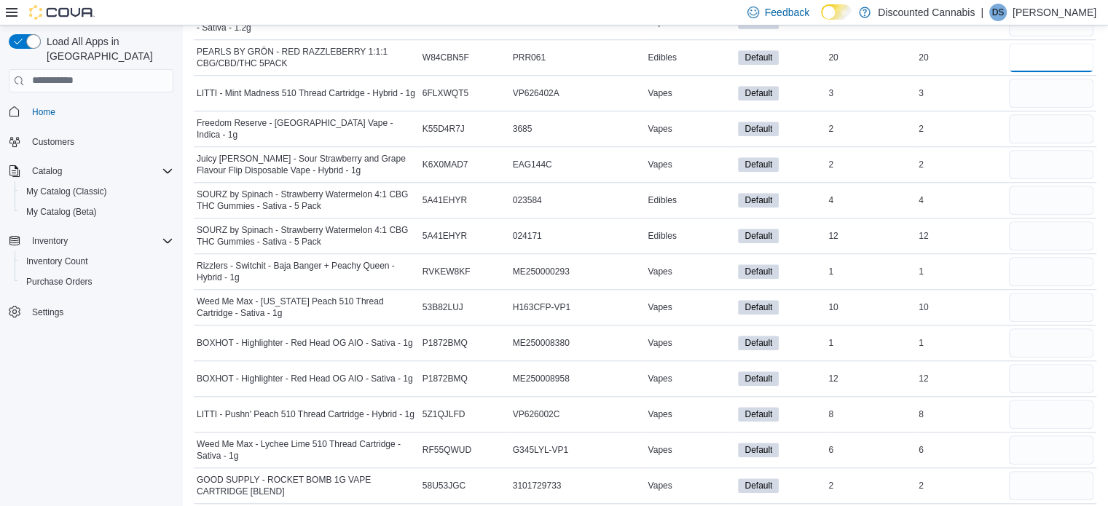
scroll to position [12346, 0]
click at [1042, 79] on input "number" at bounding box center [1050, 93] width 84 height 29
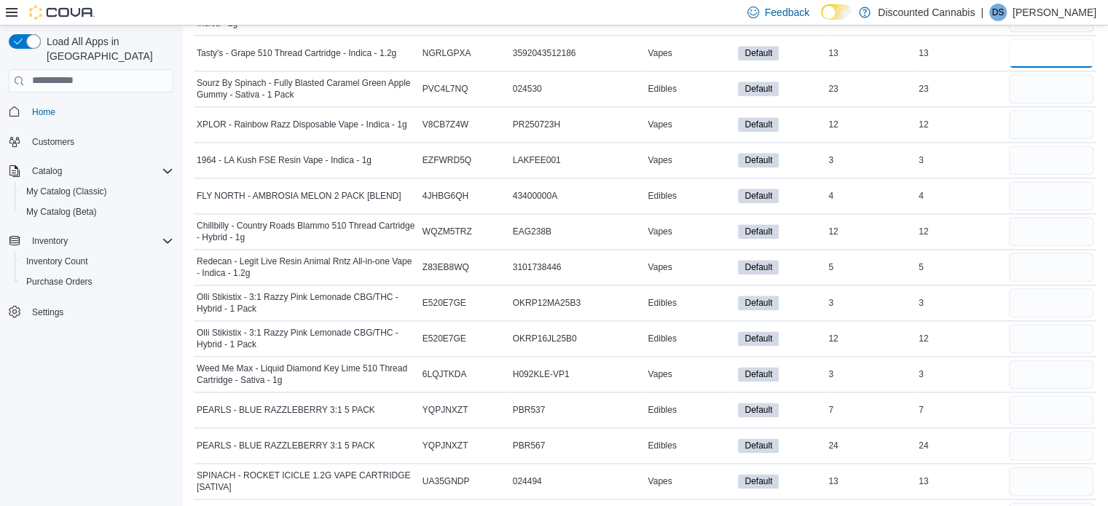
scroll to position [12851, 0]
click at [1054, 359] on input "number" at bounding box center [1050, 373] width 84 height 29
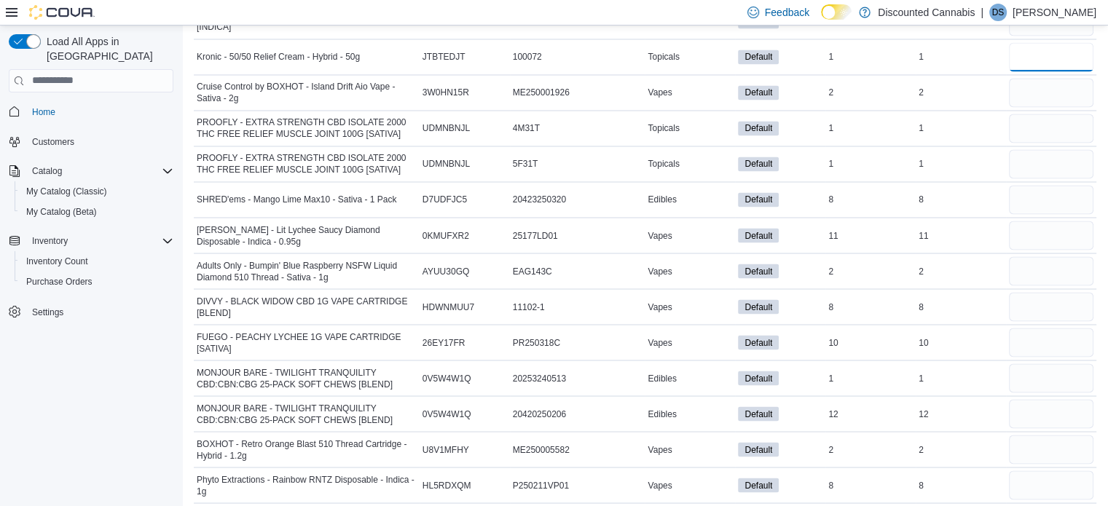
scroll to position [13630, 0]
click at [1056, 79] on input "number" at bounding box center [1050, 93] width 84 height 29
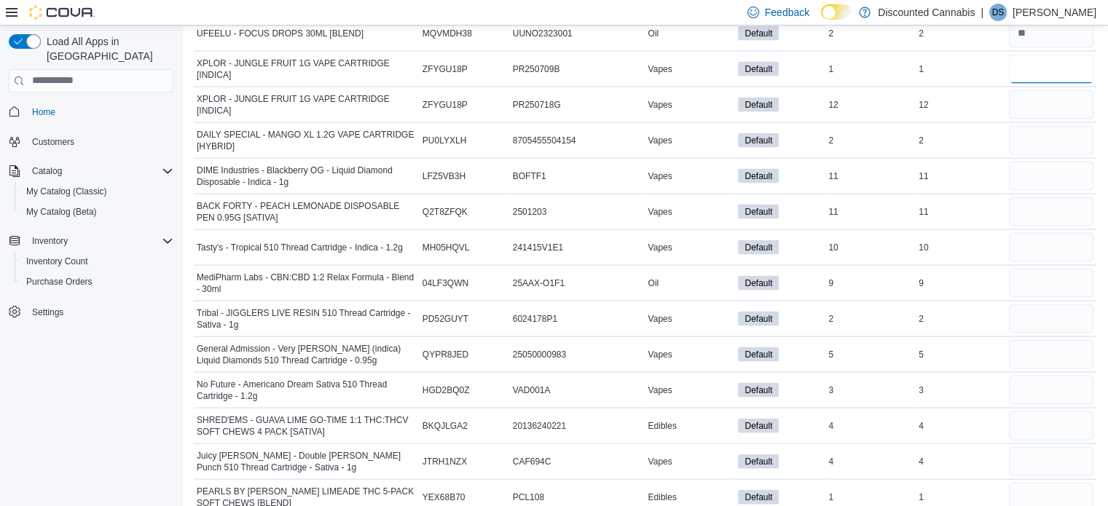
scroll to position [14120, 0]
click at [1056, 89] on input "number" at bounding box center [1050, 103] width 84 height 29
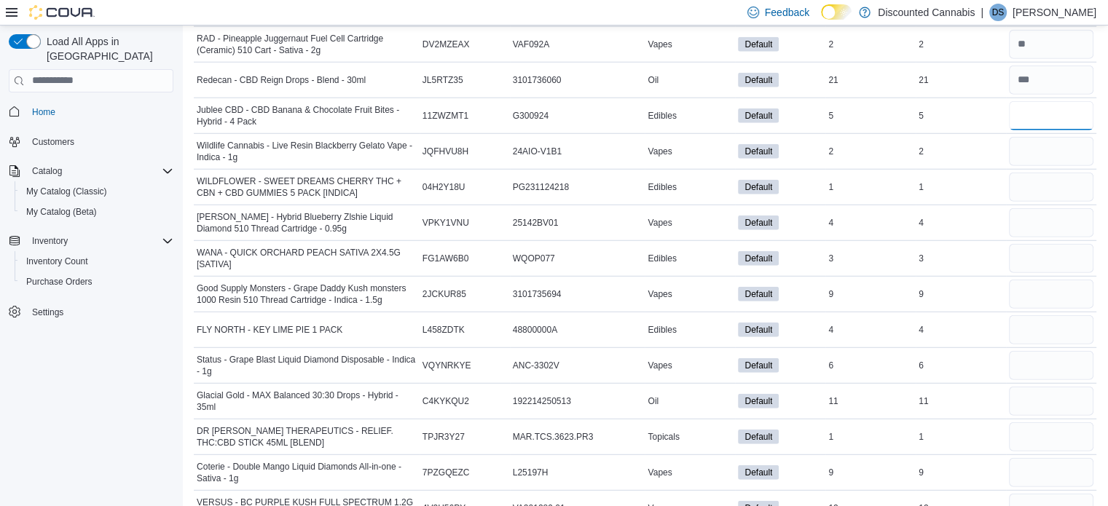
scroll to position [15004, 0]
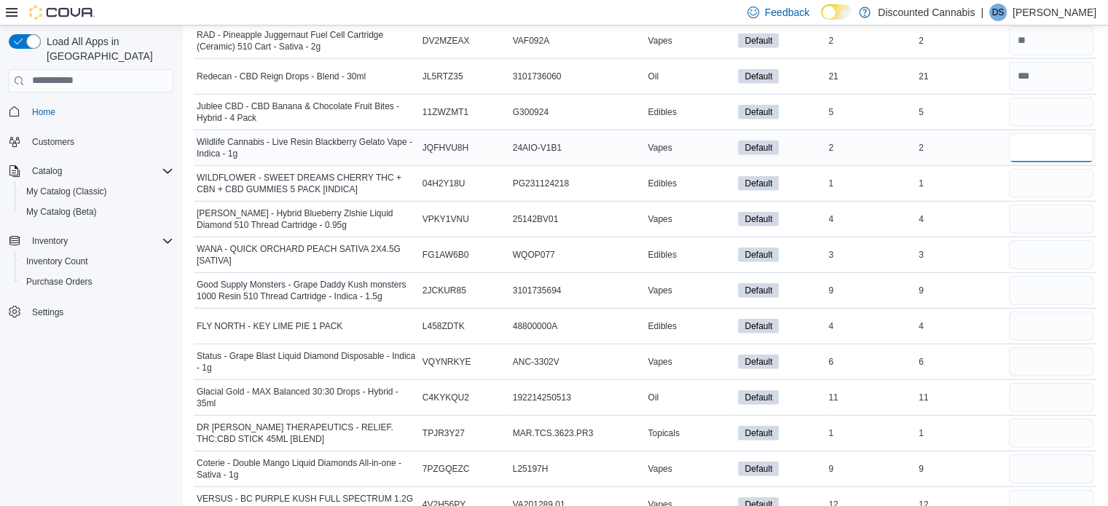
click at [1076, 133] on input "number" at bounding box center [1050, 147] width 84 height 29
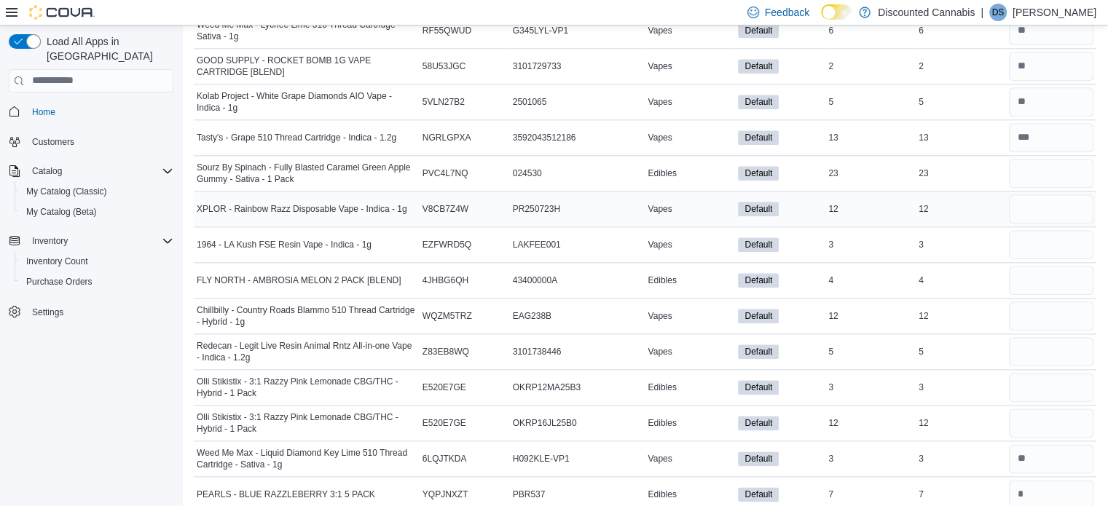
scroll to position [12772, 0]
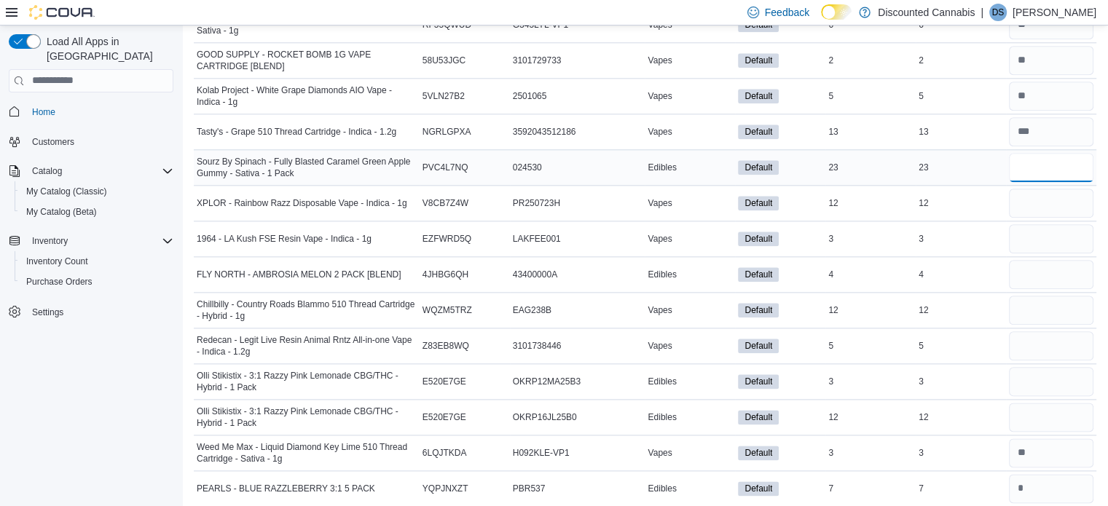
click at [1042, 153] on input "number" at bounding box center [1050, 167] width 84 height 29
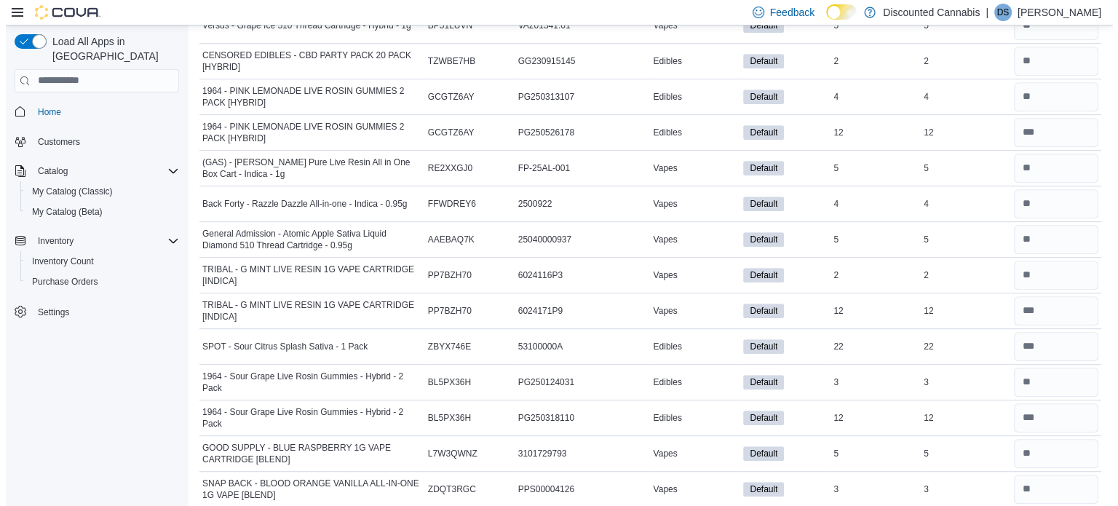
scroll to position [0, 0]
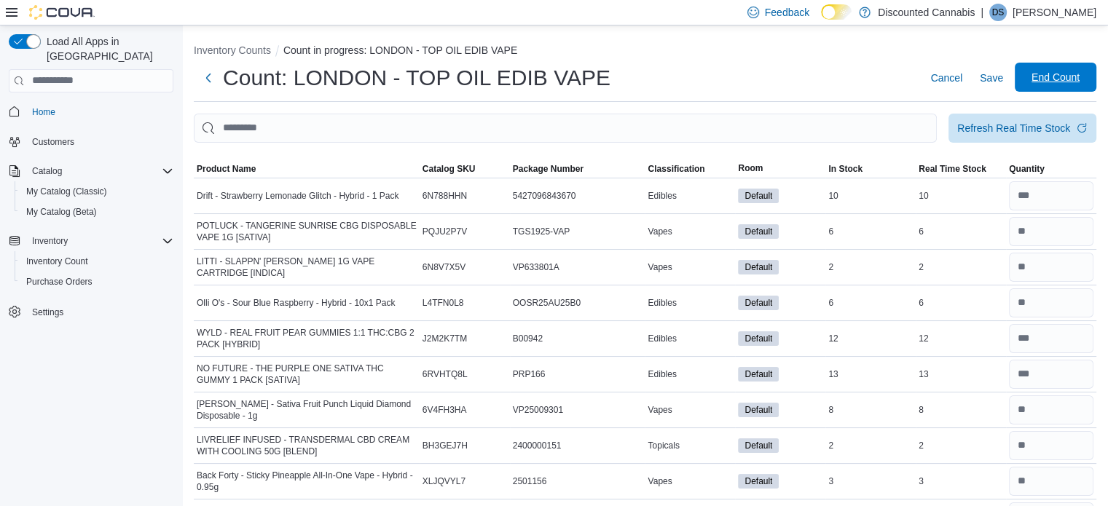
click at [1059, 73] on span "End Count" at bounding box center [1055, 77] width 48 height 15
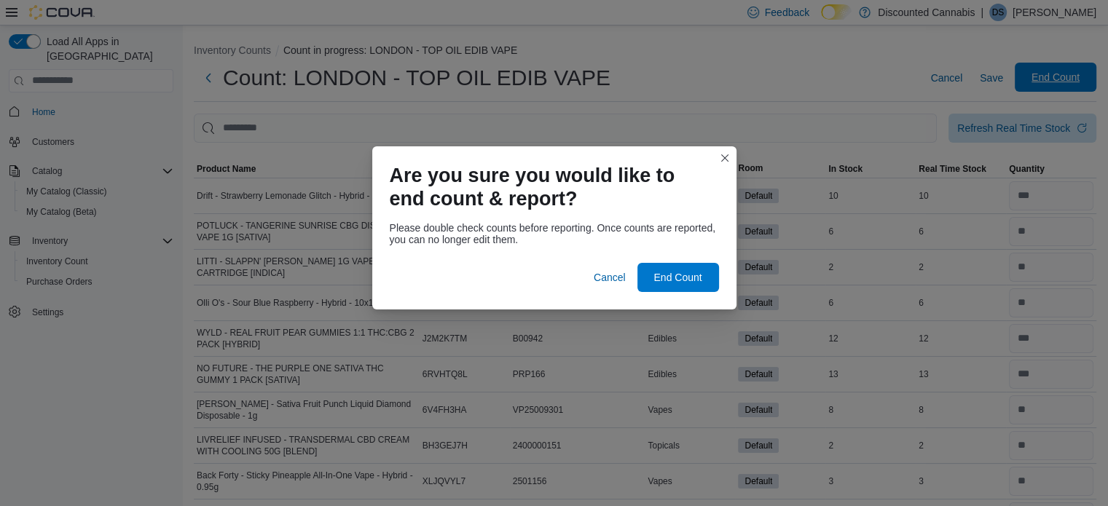
click at [1059, 73] on div "Are you sure you would like to end count & report? Please double check counts b…" at bounding box center [554, 253] width 1108 height 506
click at [683, 271] on span "End Count" at bounding box center [677, 276] width 48 height 15
